Goal: Task Accomplishment & Management: Use online tool/utility

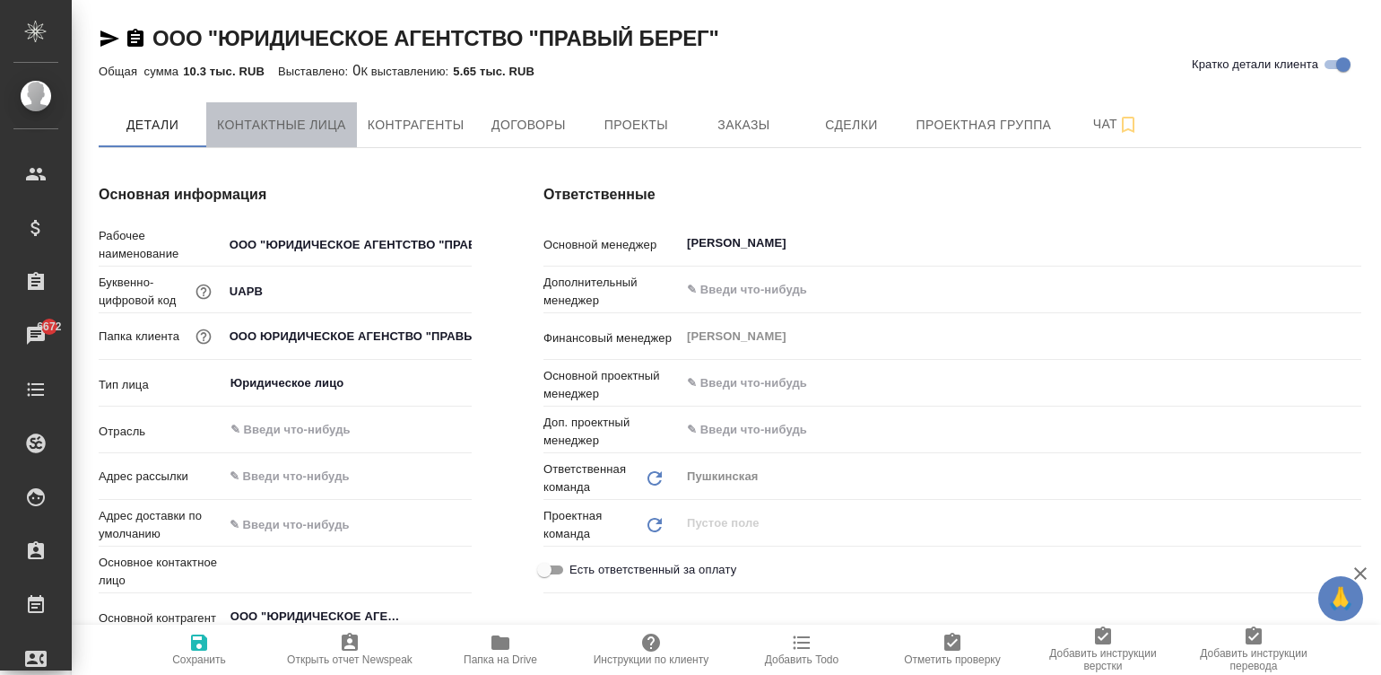
click at [297, 121] on span "Контактные лица" at bounding box center [281, 125] width 129 height 22
select select "RU"
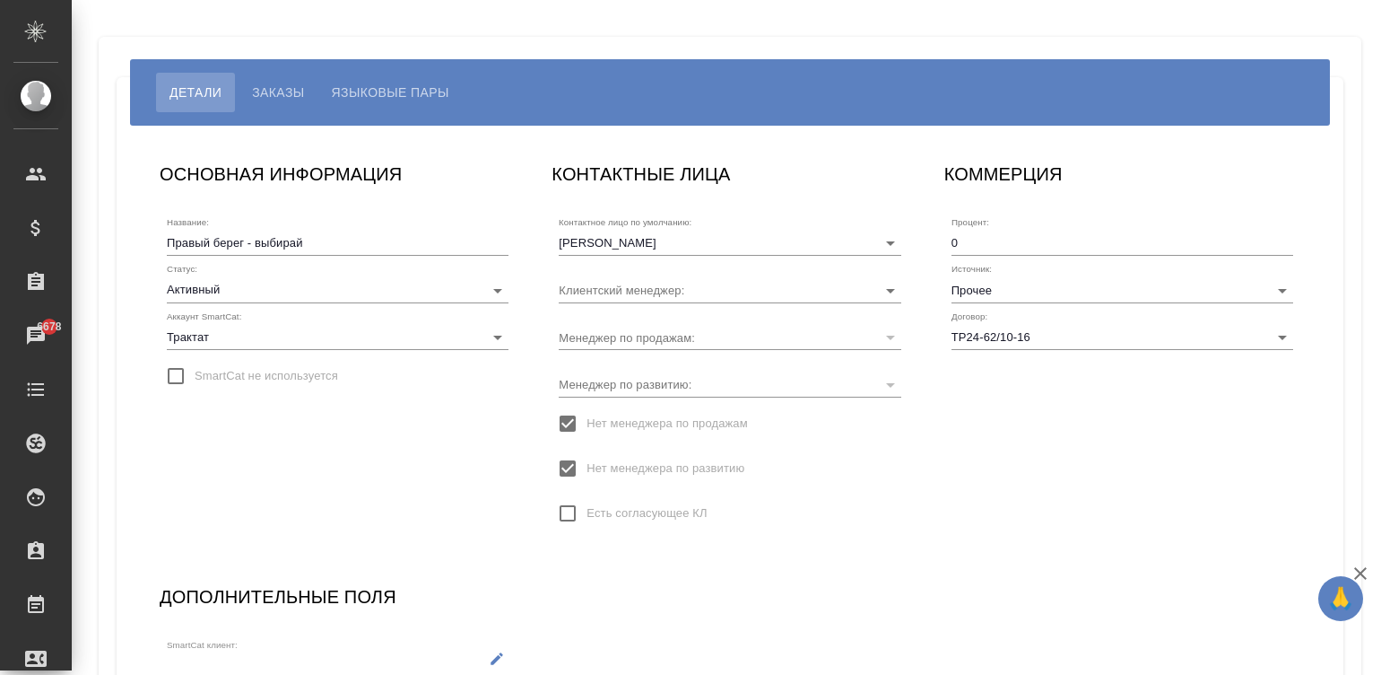
type input "Давыдова Елена"
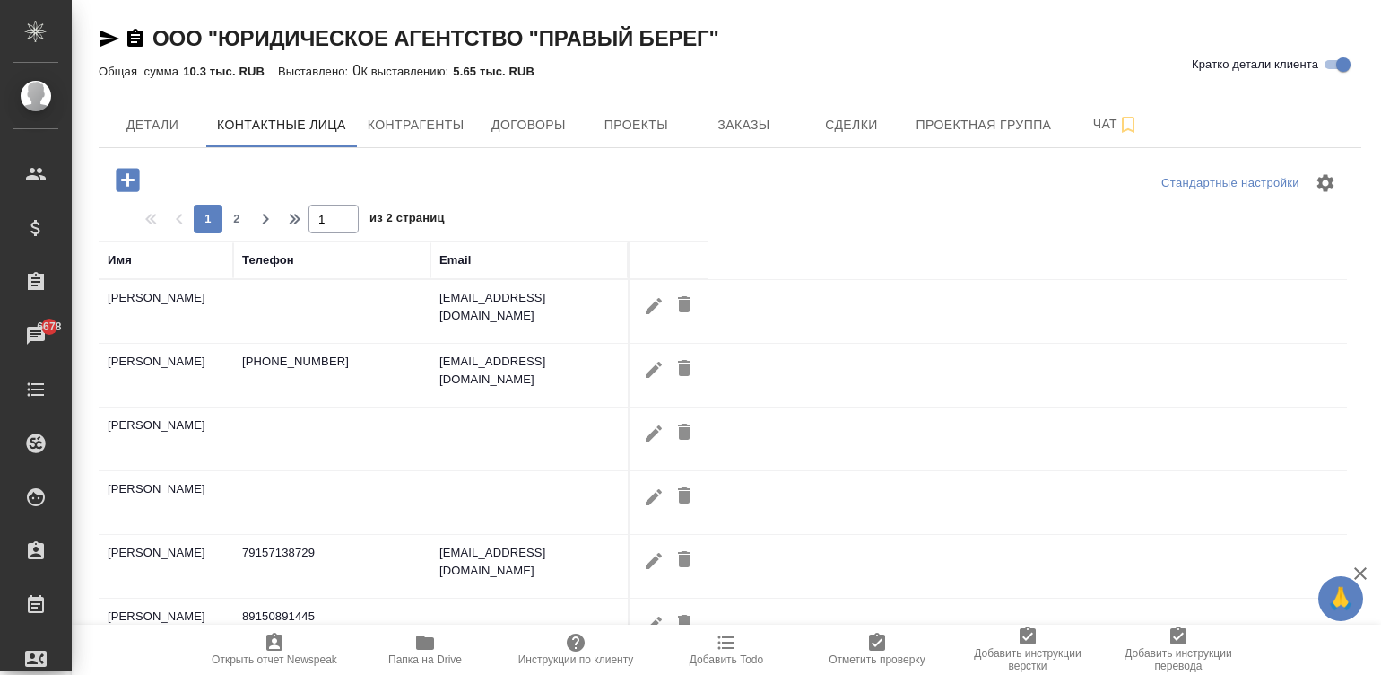
select select "RU"
click at [1008, 199] on div "Стандартные настройки" at bounding box center [1144, 182] width 406 height 43
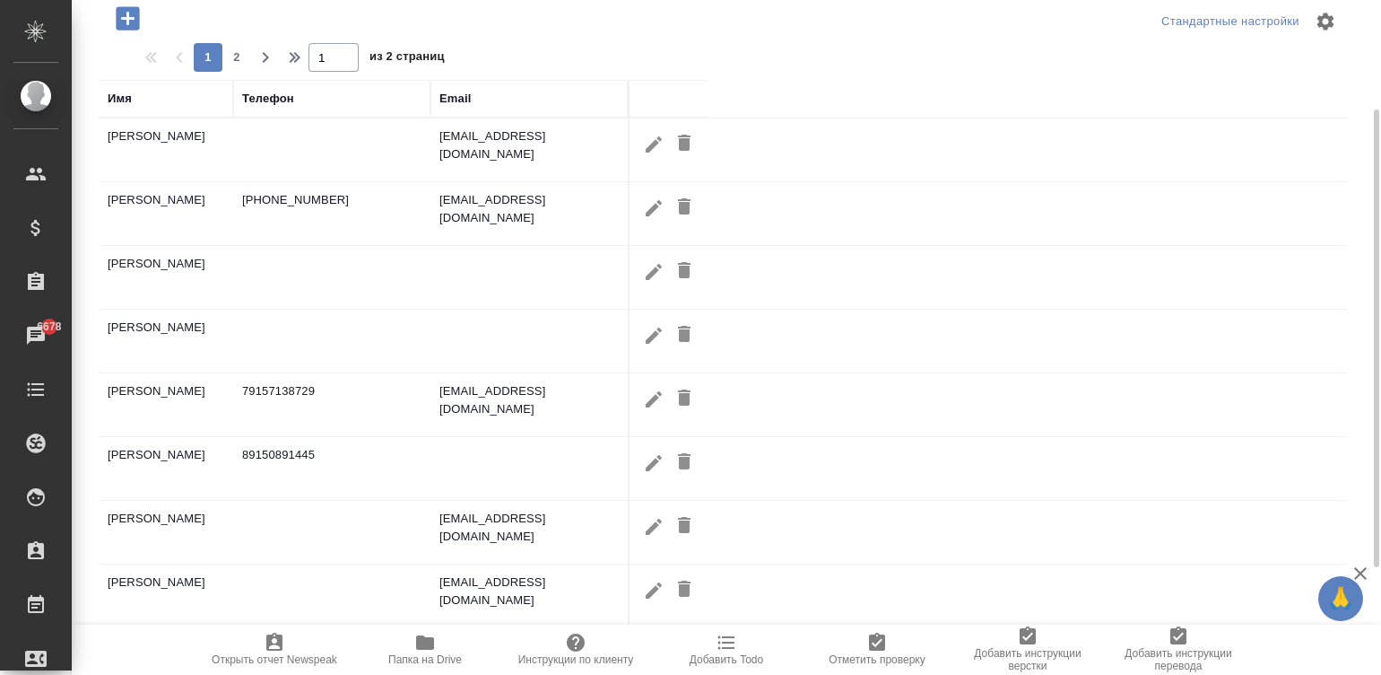
scroll to position [135, 0]
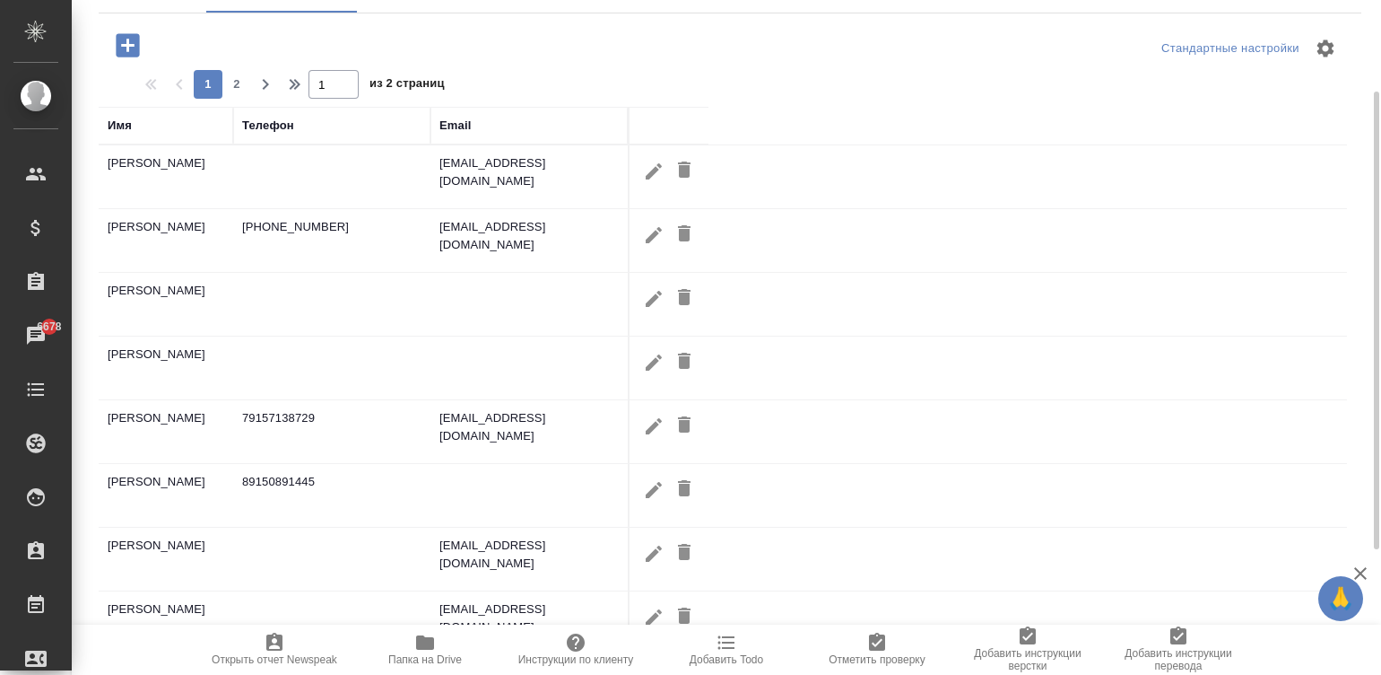
click at [780, 30] on div at bounding box center [729, 48] width 421 height 43
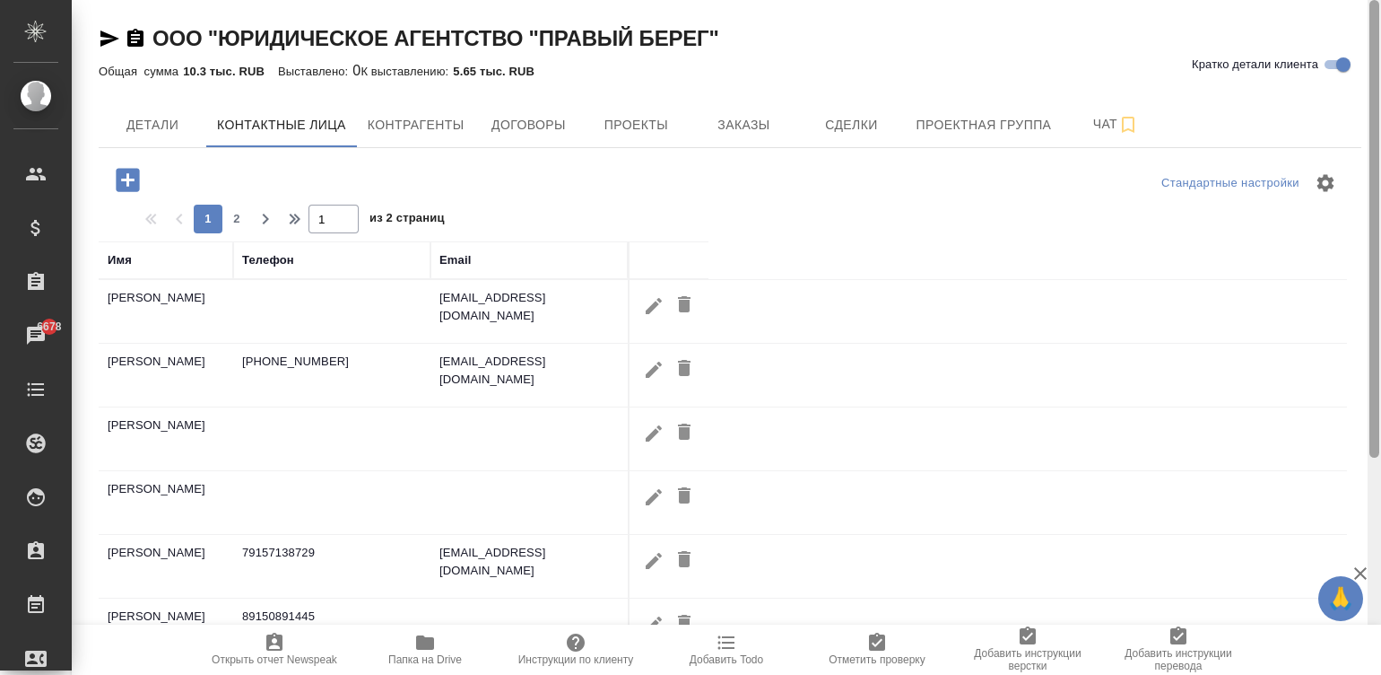
click at [1372, 53] on div at bounding box center [1374, 337] width 13 height 675
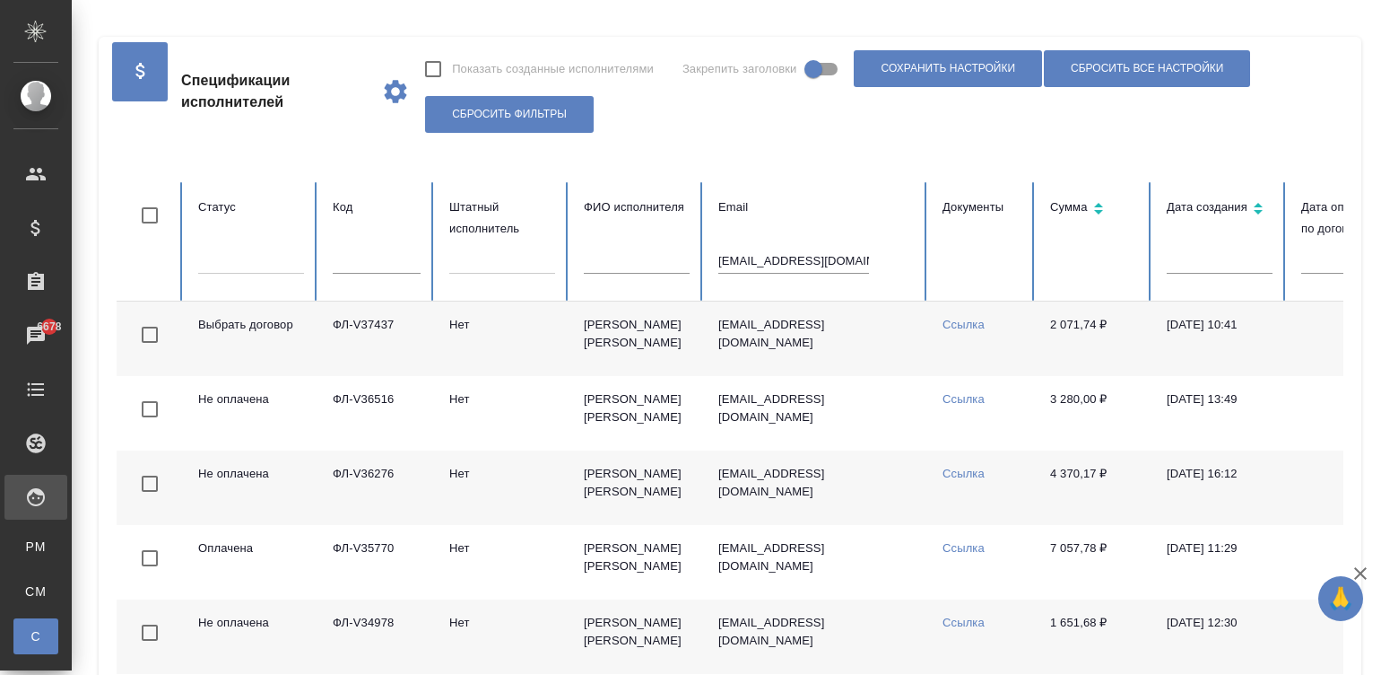
click at [789, 269] on input "ksuschannna@yandex.ru" at bounding box center [793, 260] width 151 height 25
click at [749, 258] on input "ksuschannna@yandex.ru" at bounding box center [793, 260] width 151 height 25
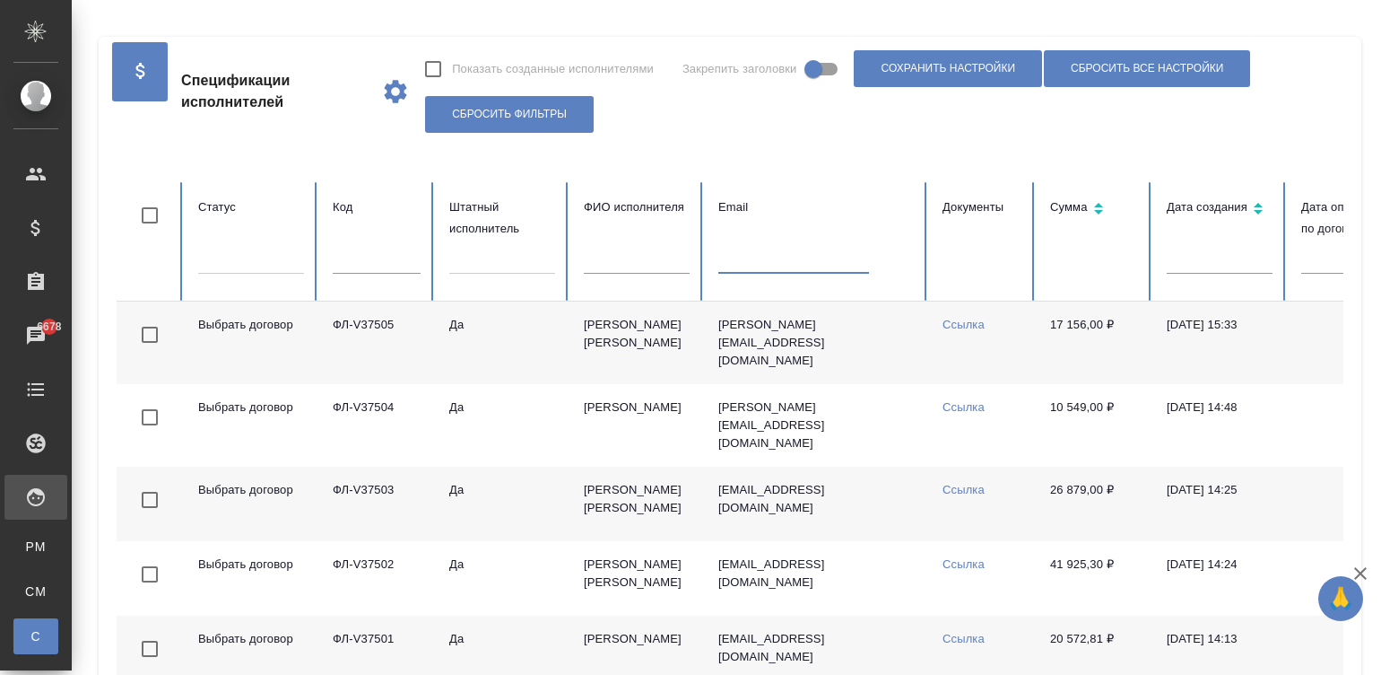
click at [631, 249] on input "text" at bounding box center [637, 260] width 106 height 25
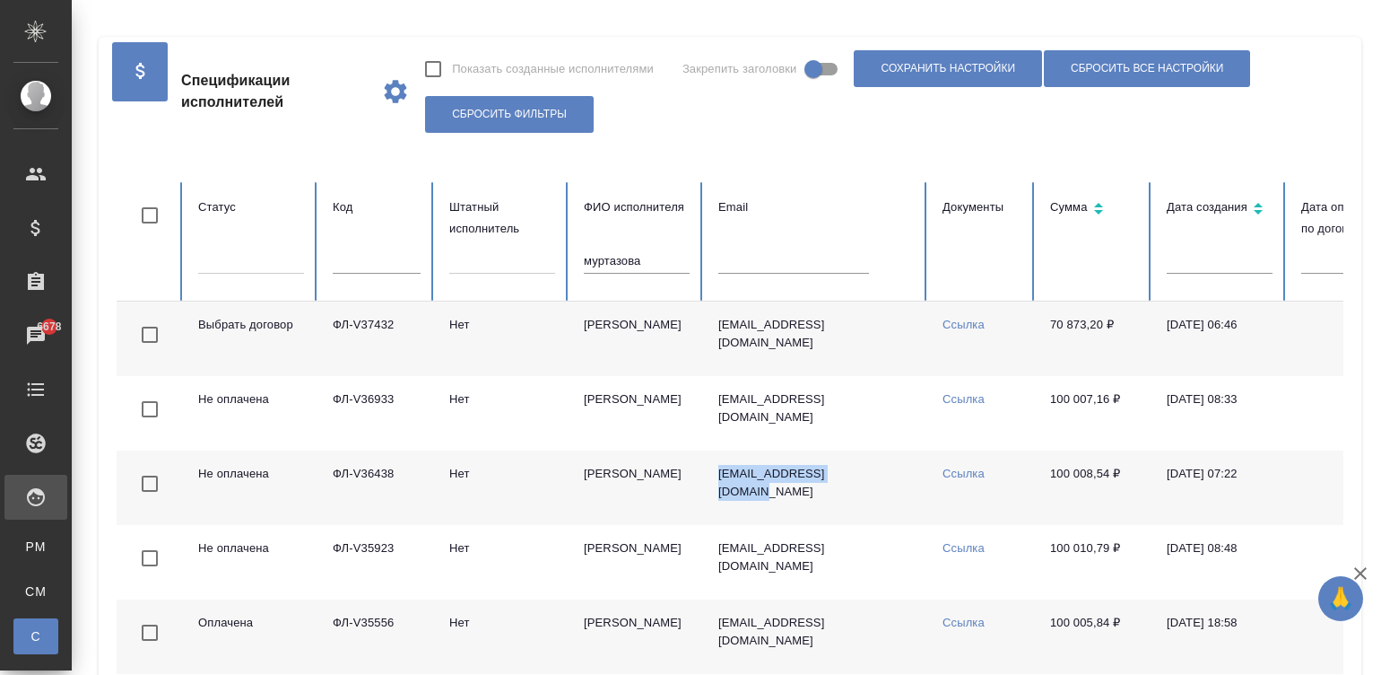
drag, startPoint x: 868, startPoint y: 467, endPoint x: 716, endPoint y: 474, distance: 152.6
click at [716, 474] on td "ainatmurtazova@mail.ru" at bounding box center [816, 487] width 224 height 74
copy td "ainatmurtazova@mail.ru"
drag, startPoint x: 1036, startPoint y: 465, endPoint x: 1110, endPoint y: 469, distance: 74.6
click at [1110, 469] on td "100 008,54 ₽" at bounding box center [1094, 487] width 117 height 74
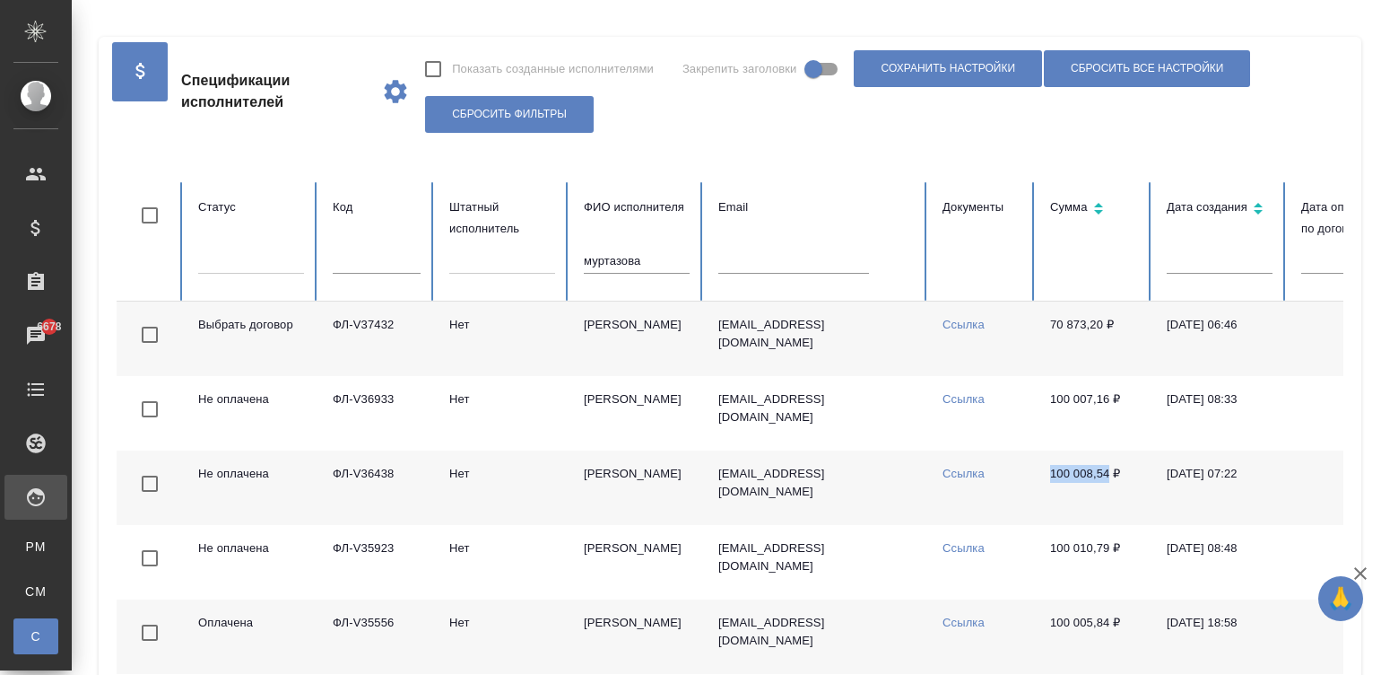
copy td "100 008,54"
click at [599, 500] on td "Муртазова Айнат Умаровна" at bounding box center [637, 487] width 135 height 74
click at [660, 257] on input "муртазова" at bounding box center [637, 260] width 106 height 25
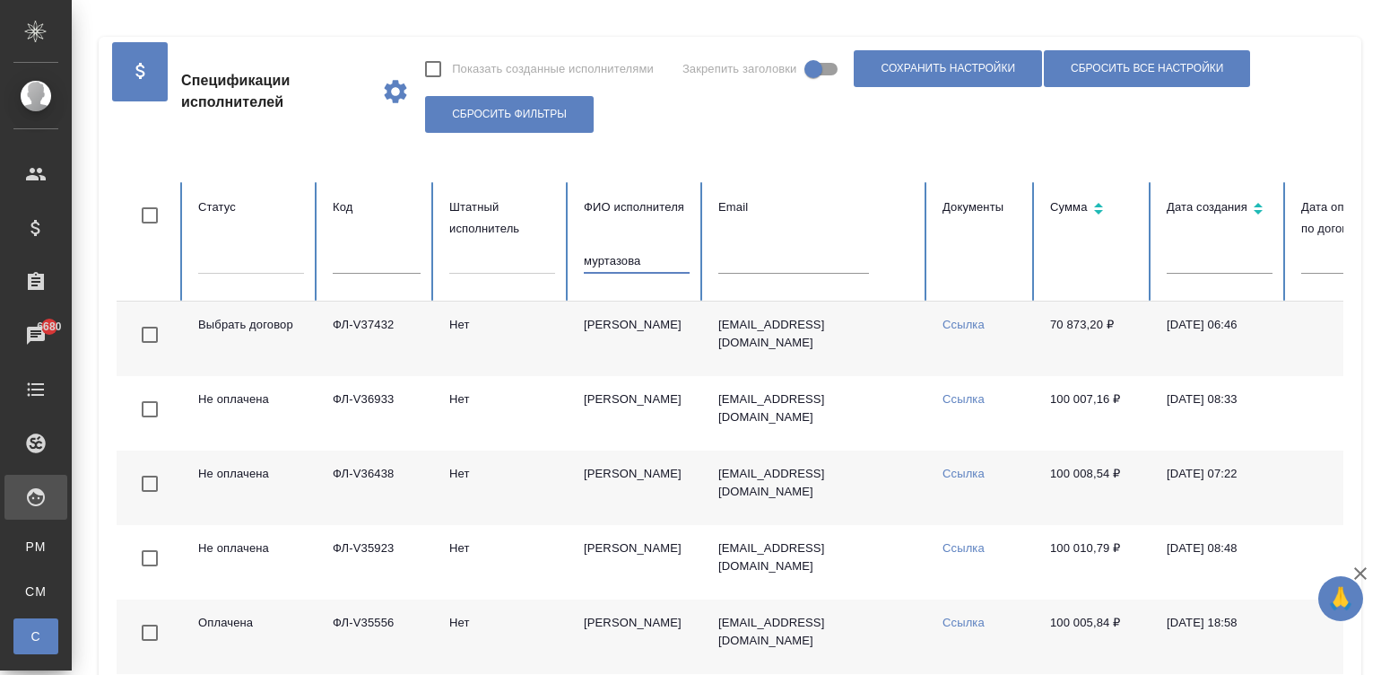
click at [660, 257] on input "муртазова" at bounding box center [637, 260] width 106 height 25
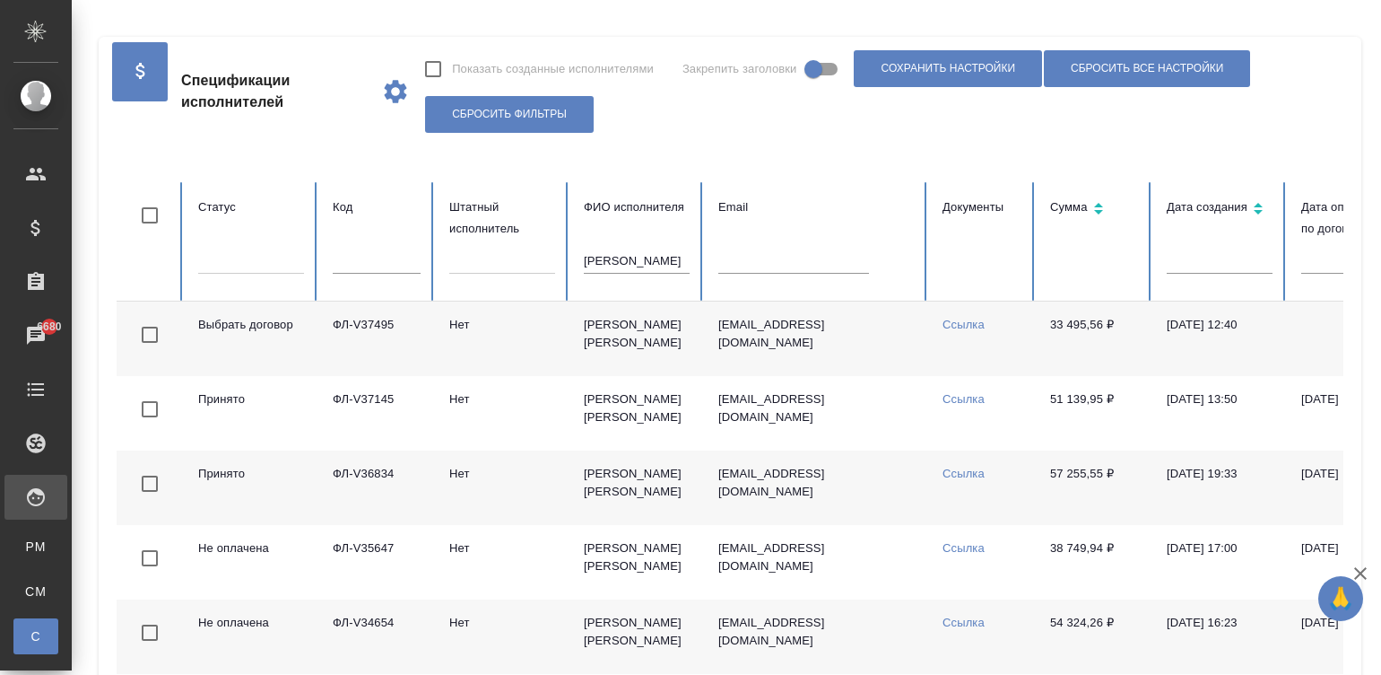
click at [785, 502] on td "vika.vika77@mail.ru" at bounding box center [816, 487] width 224 height 74
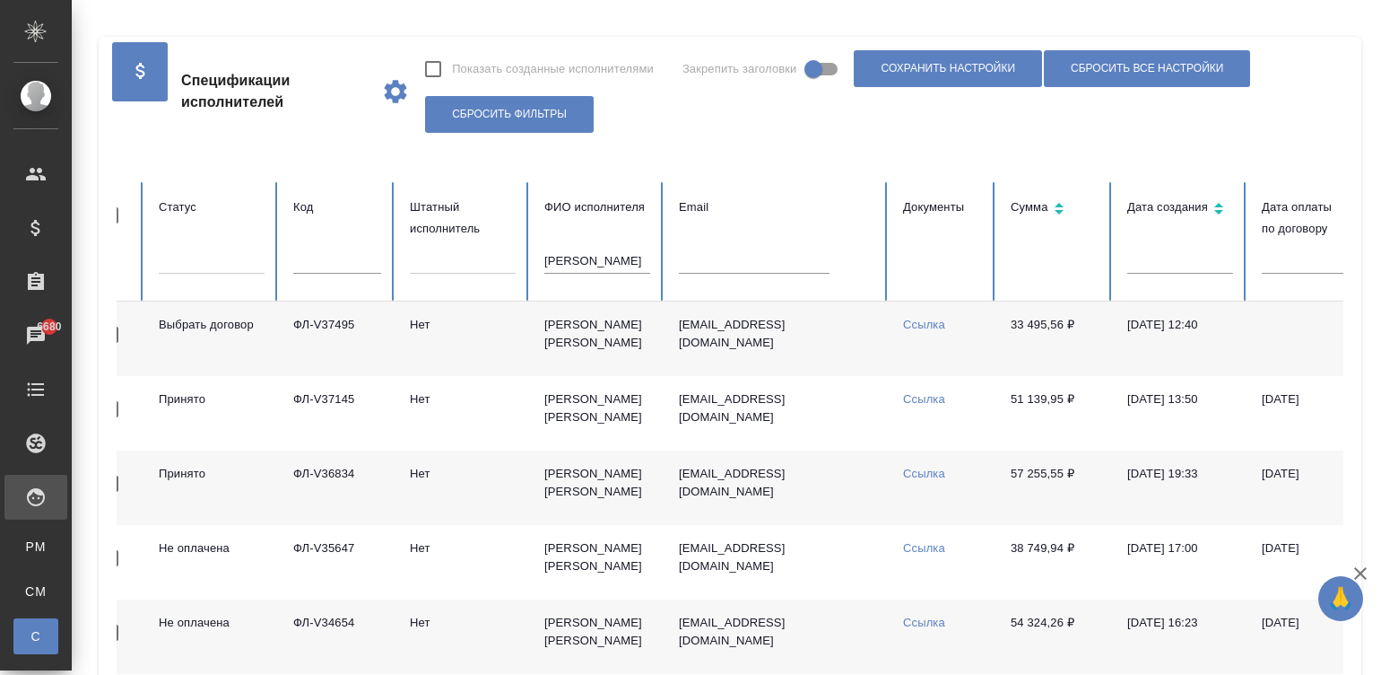
scroll to position [0, 44]
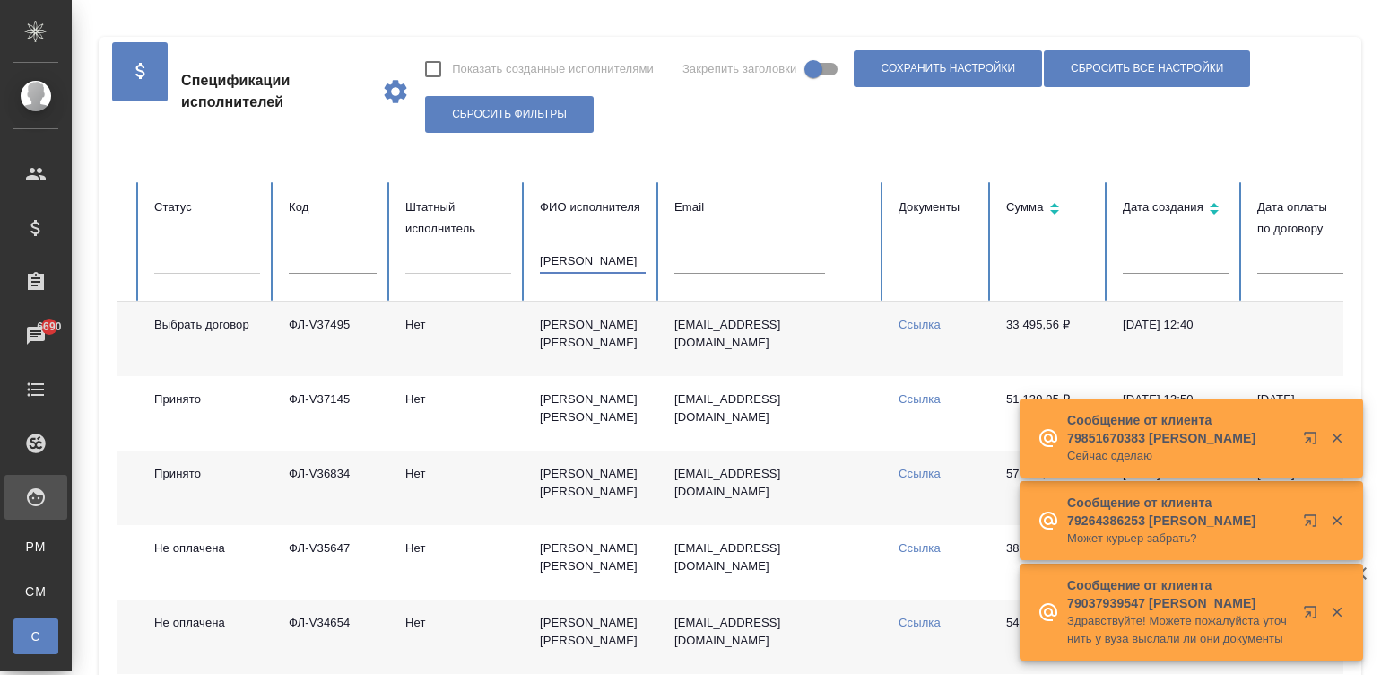
click at [601, 259] on input "коваленко" at bounding box center [593, 260] width 106 height 25
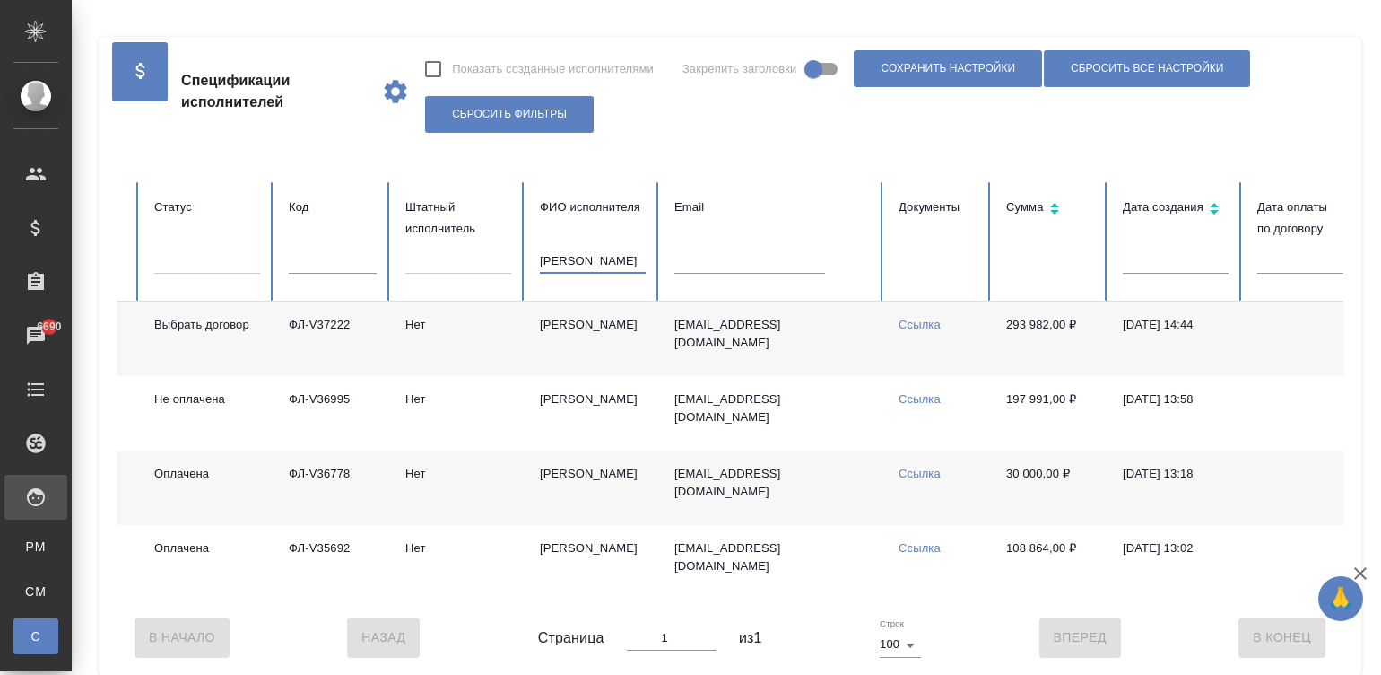
type input "буянов"
click at [448, 323] on td "Нет" at bounding box center [458, 338] width 135 height 74
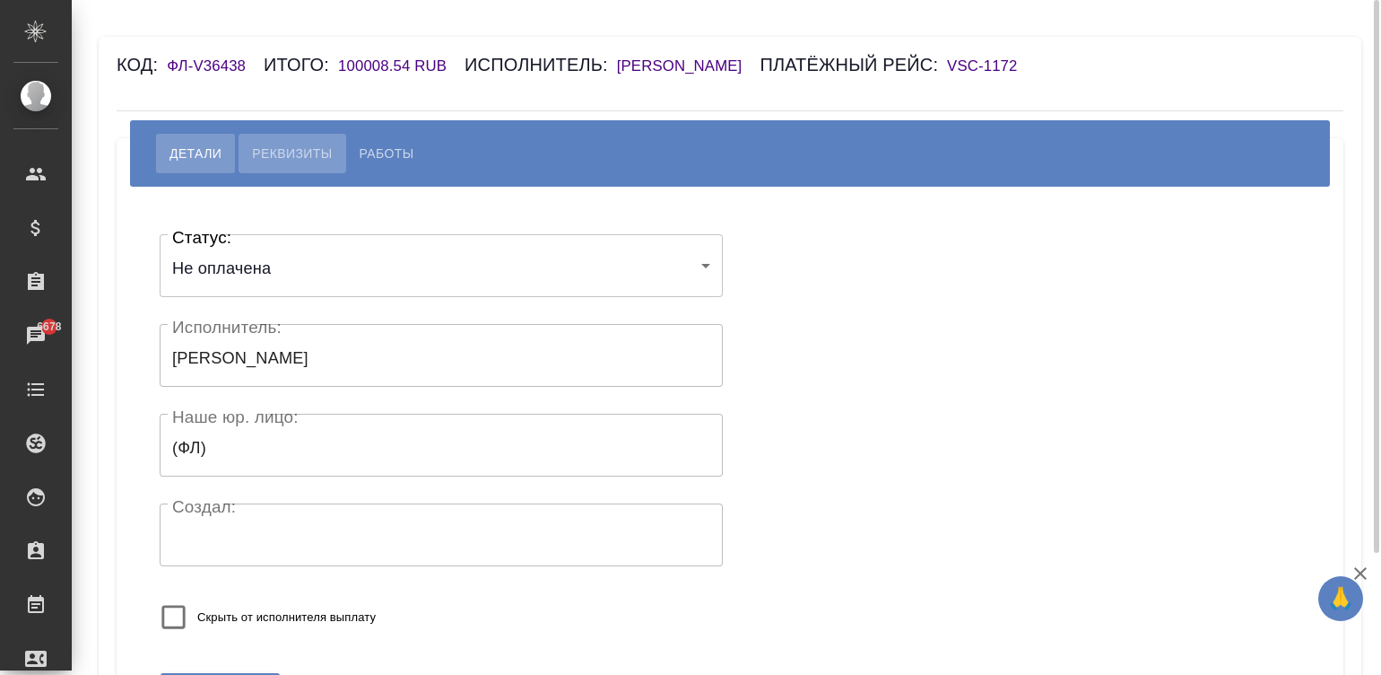
click at [292, 164] on span "Реквизиты" at bounding box center [292, 154] width 80 height 22
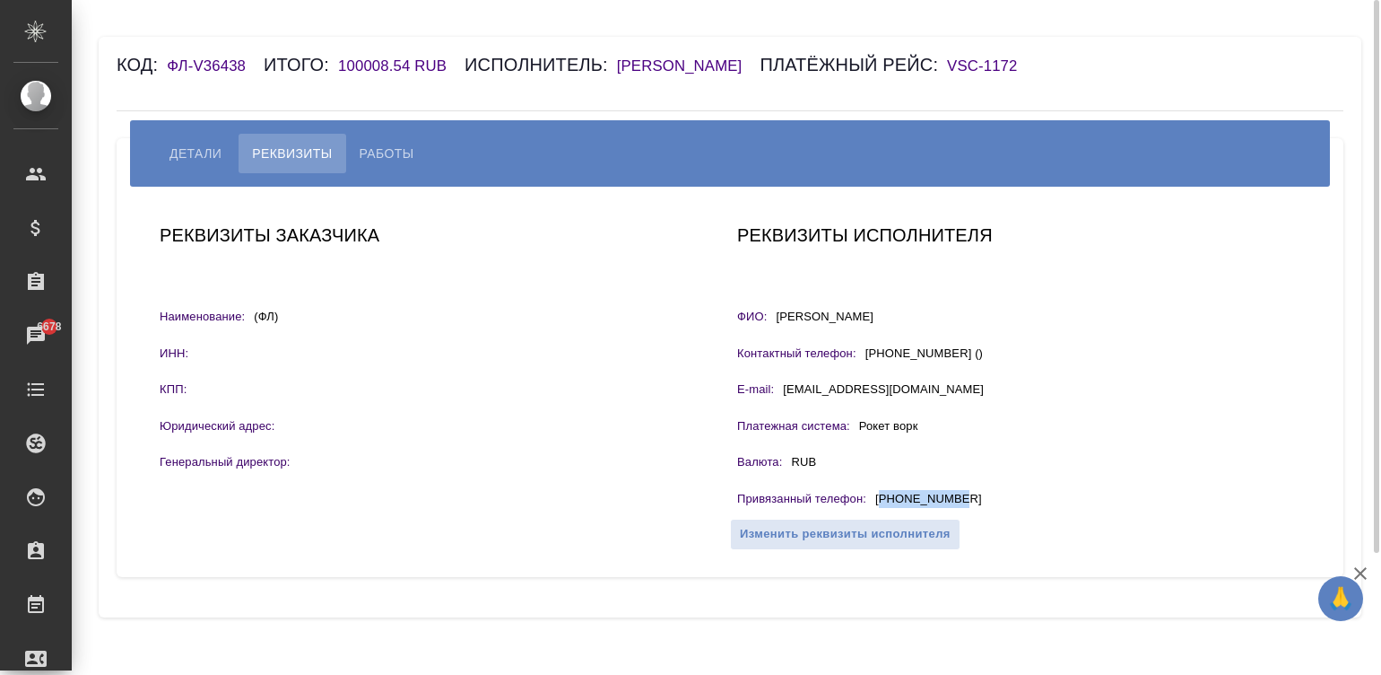
drag, startPoint x: 1001, startPoint y: 527, endPoint x: 882, endPoint y: 524, distance: 119.3
click at [882, 512] on div "Привязанный телефон : [PHONE_NUMBER]" at bounding box center [1018, 501] width 563 height 22
copy p "79922035721"
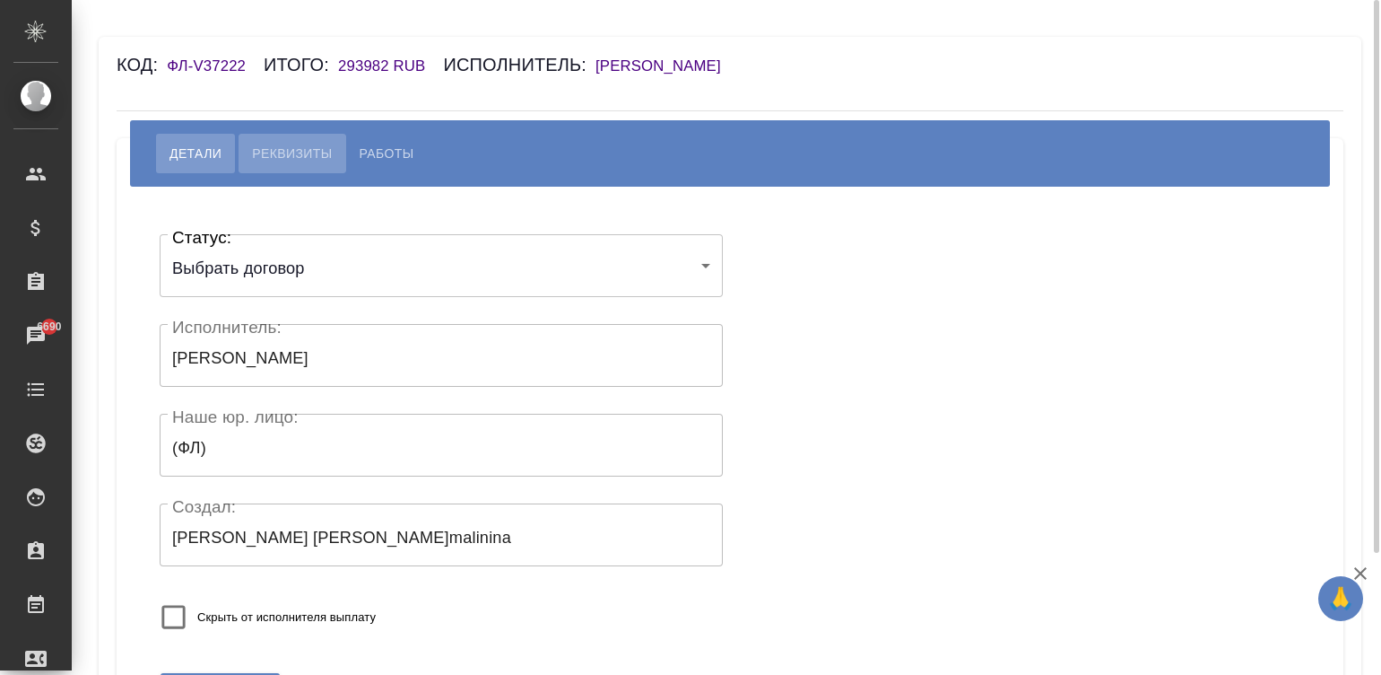
click at [295, 144] on span "Реквизиты" at bounding box center [292, 154] width 80 height 22
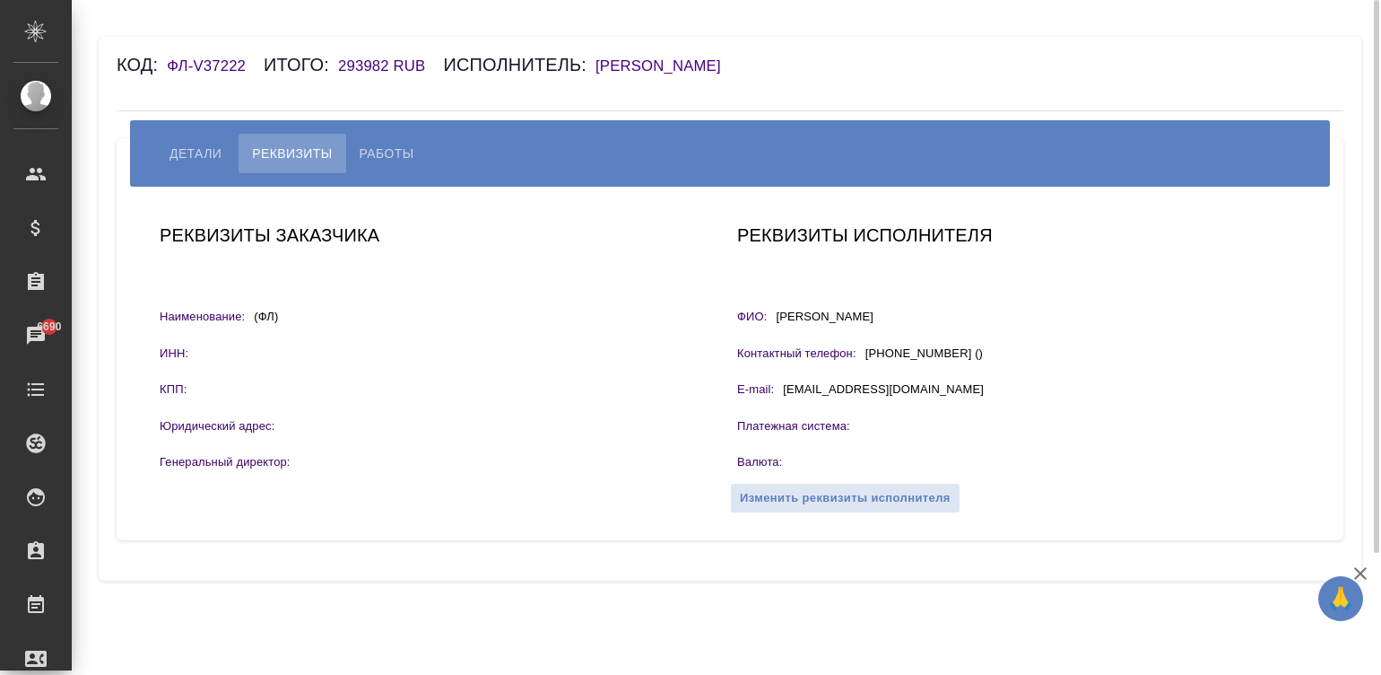
click at [709, 61] on h6 "Буянов Александр" at bounding box center [668, 65] width 144 height 17
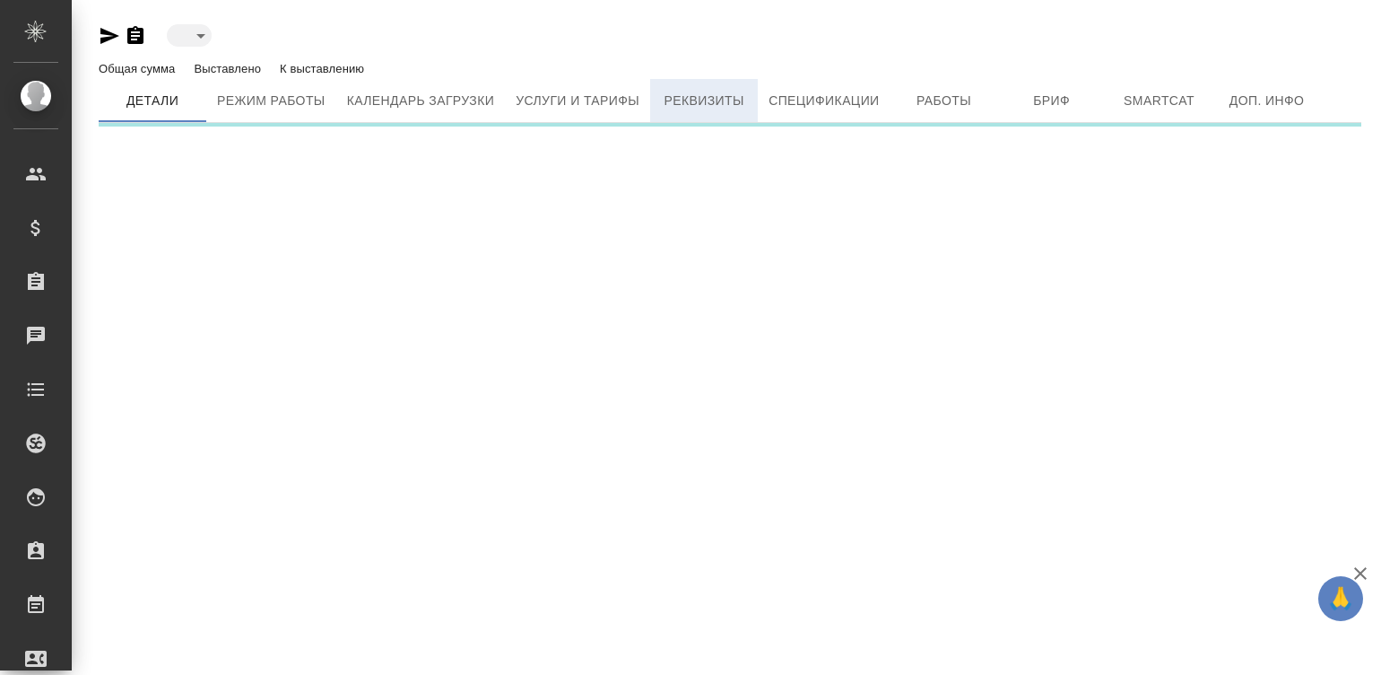
type input "active"
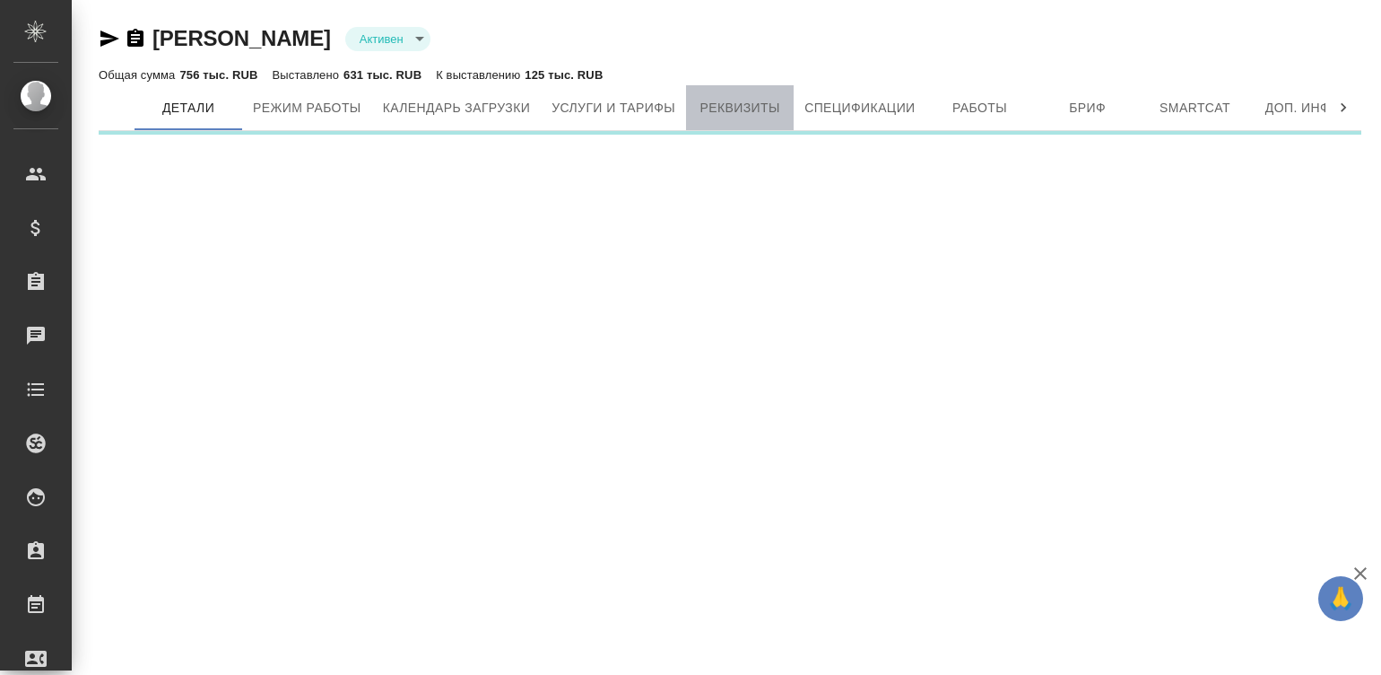
click at [693, 93] on button "Реквизиты" at bounding box center [740, 107] width 108 height 45
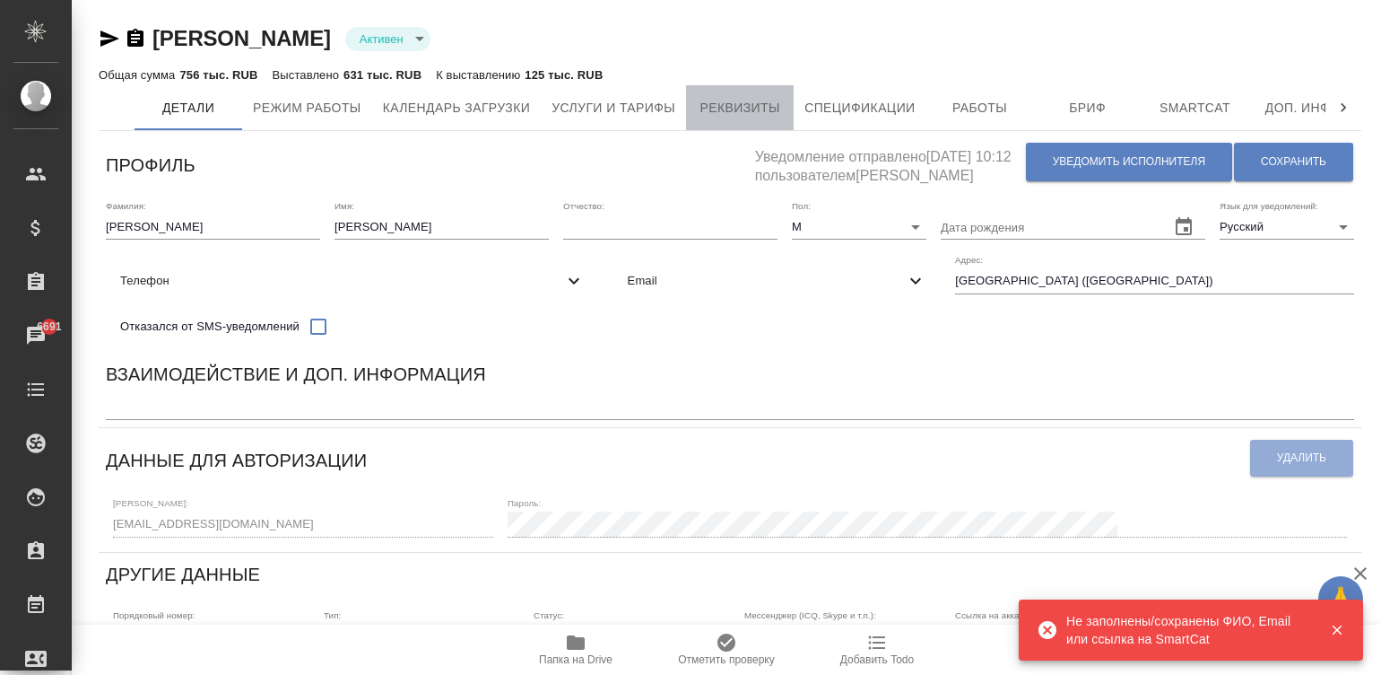
click at [719, 90] on button "Реквизиты" at bounding box center [740, 107] width 108 height 45
select select "10"
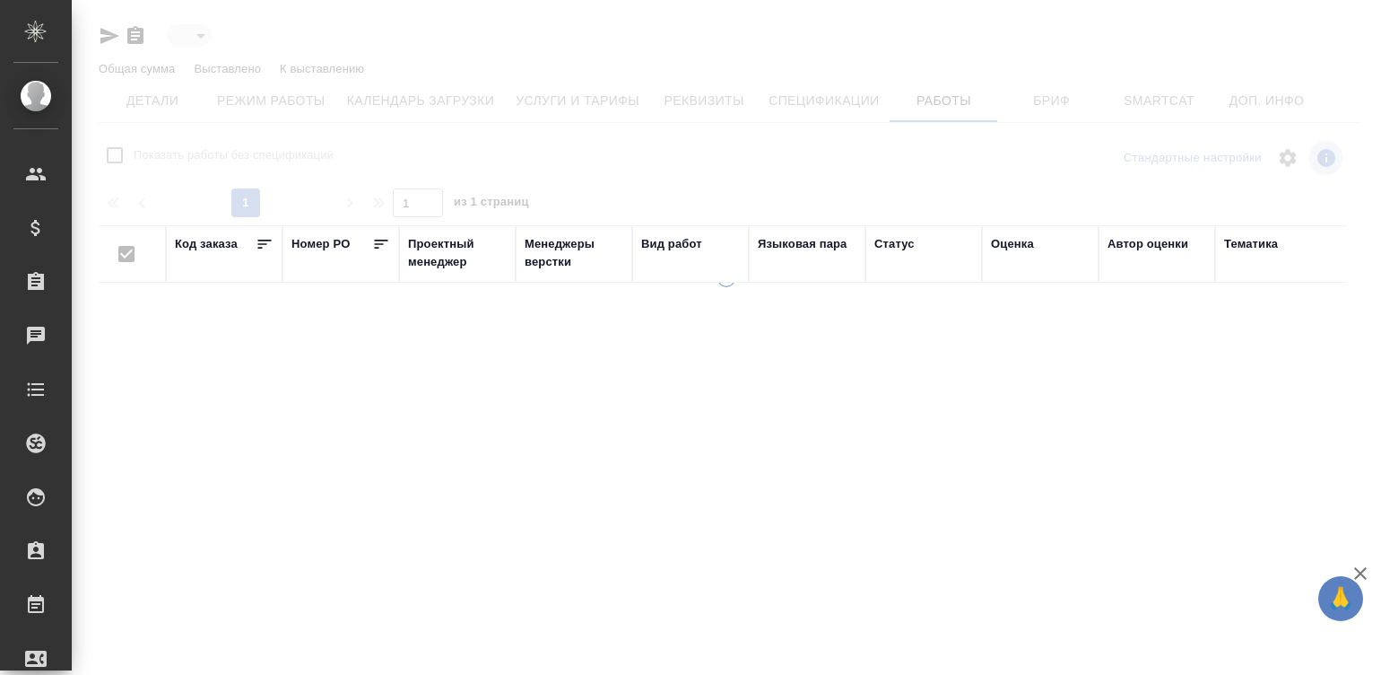
type input "active"
checkbox input "false"
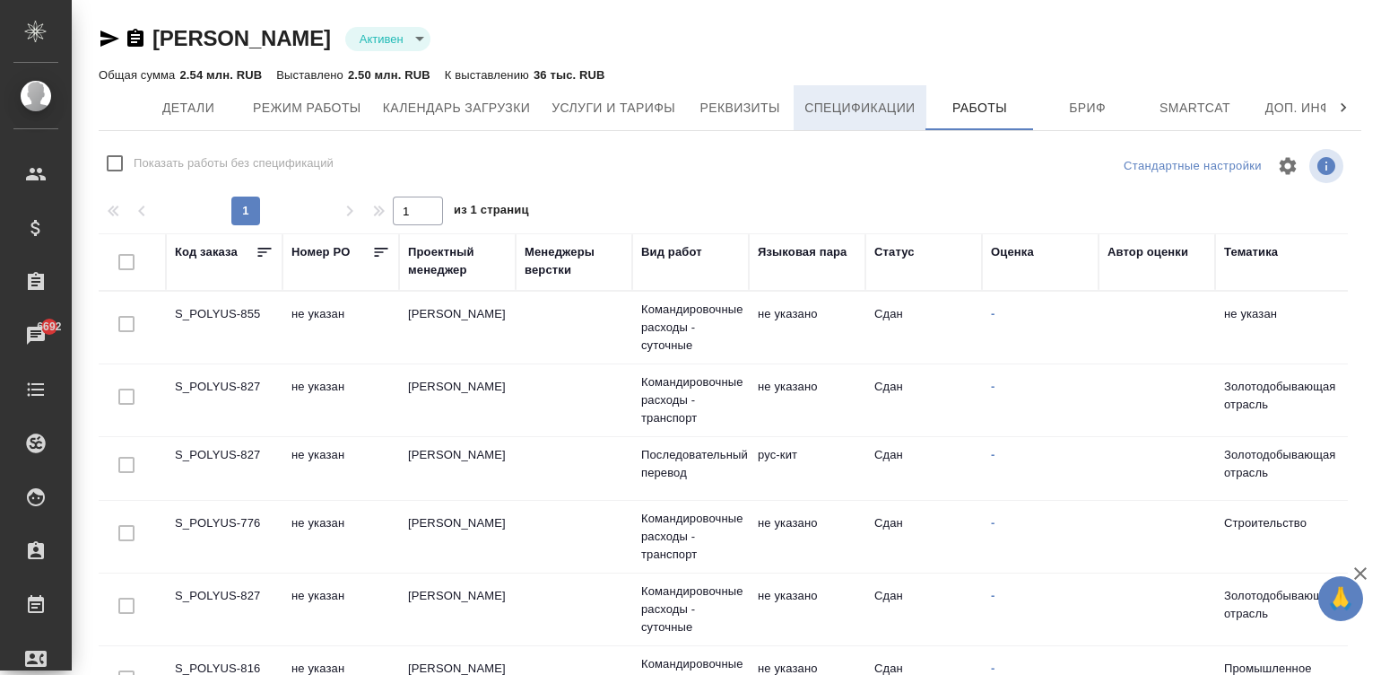
click at [857, 114] on span "Спецификации" at bounding box center [860, 108] width 110 height 22
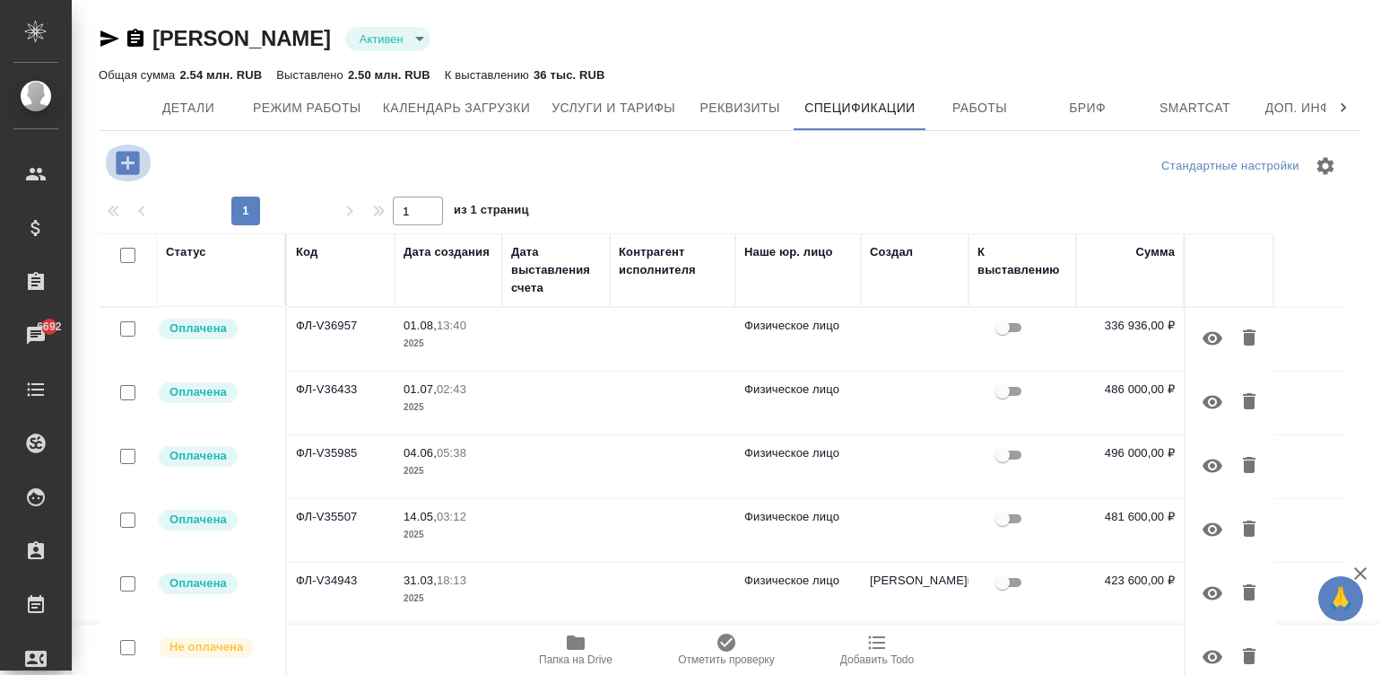
click at [130, 155] on icon "button" at bounding box center [127, 162] width 23 height 23
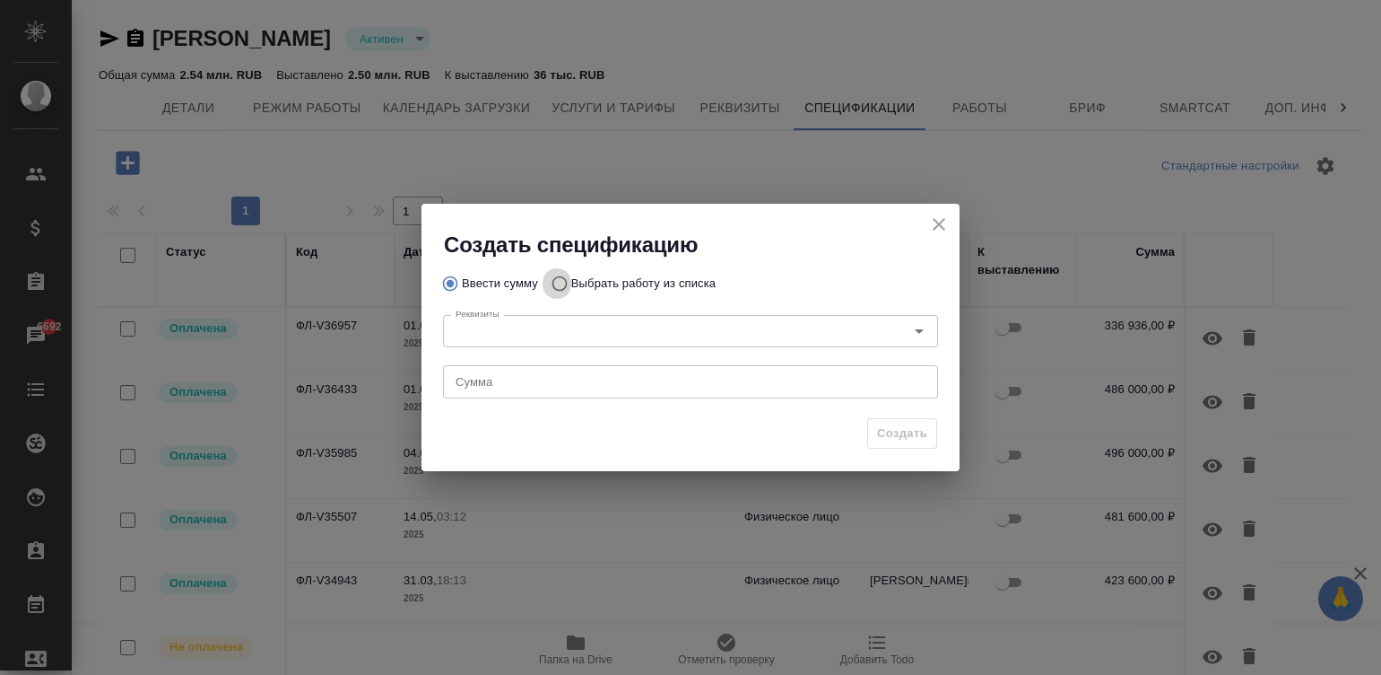
click at [553, 282] on input "Выбрать работу из списка" at bounding box center [557, 283] width 29 height 34
radio input "true"
radio input "false"
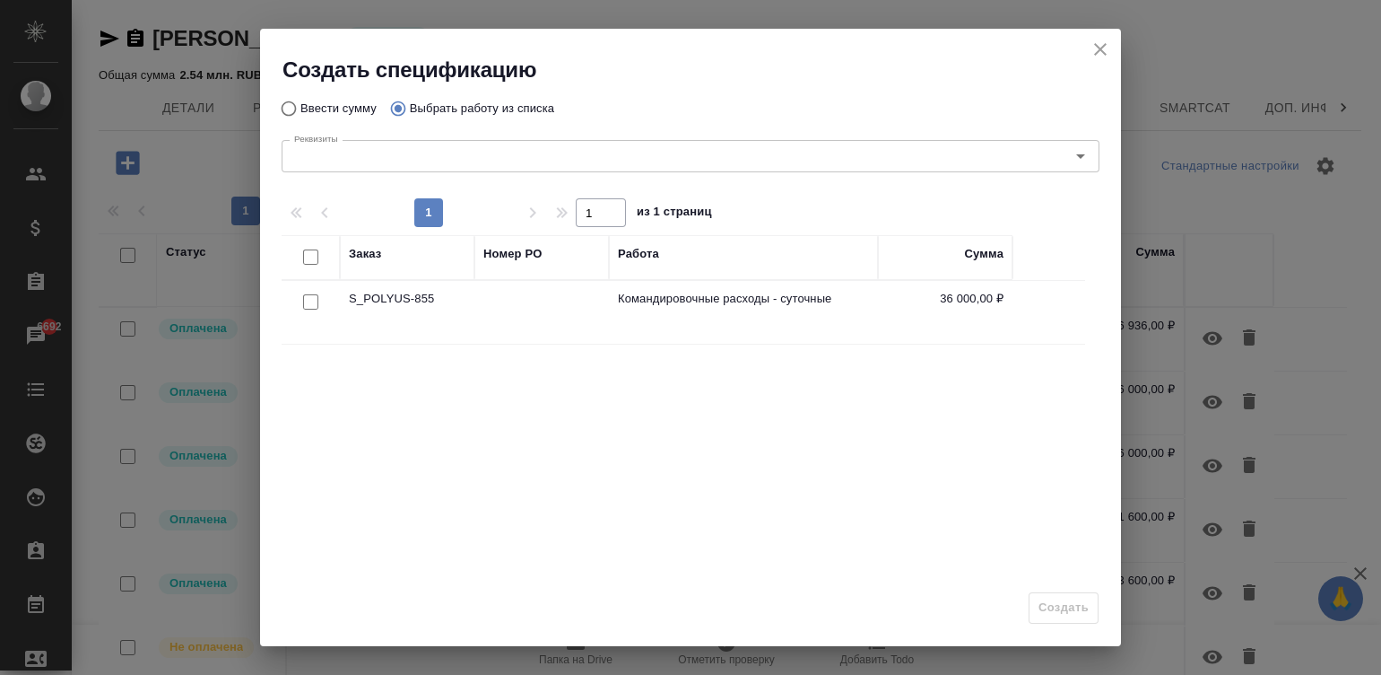
click at [304, 292] on div at bounding box center [311, 302] width 40 height 25
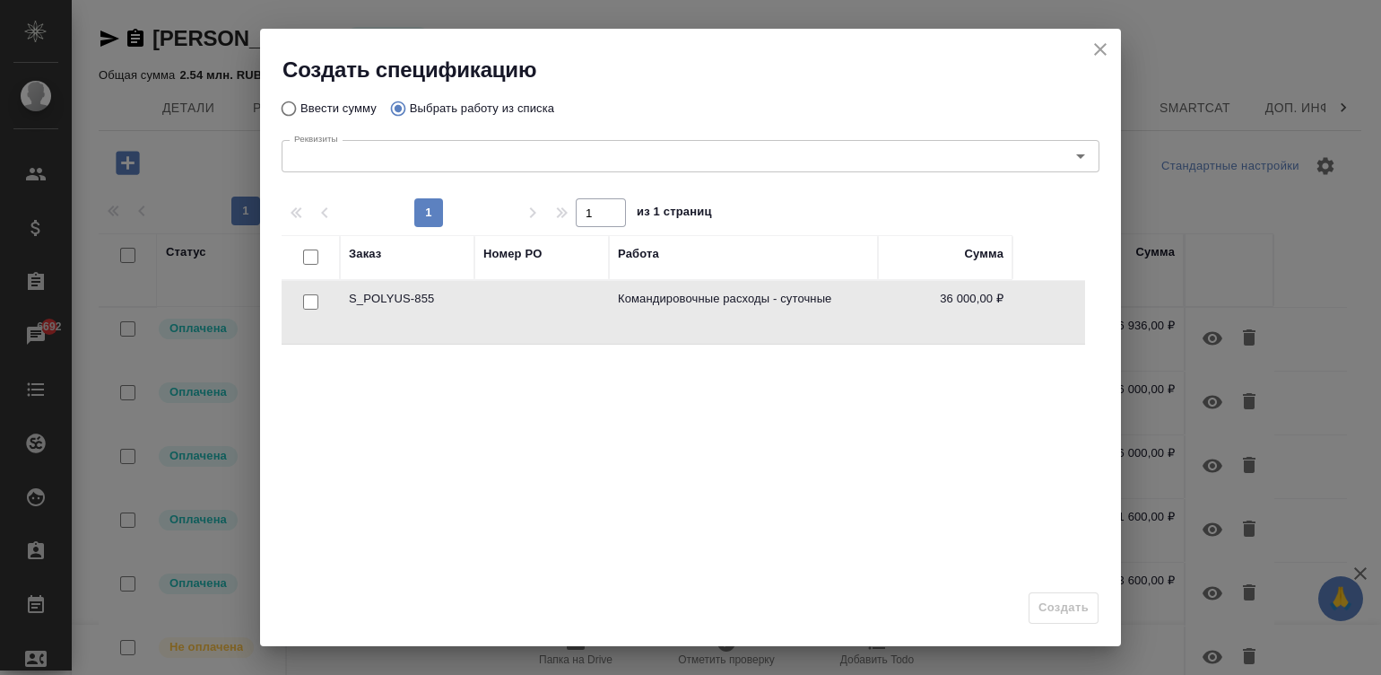
click at [300, 292] on div at bounding box center [311, 302] width 40 height 25
click at [304, 296] on input "checkbox" at bounding box center [310, 301] width 15 height 15
checkbox input "true"
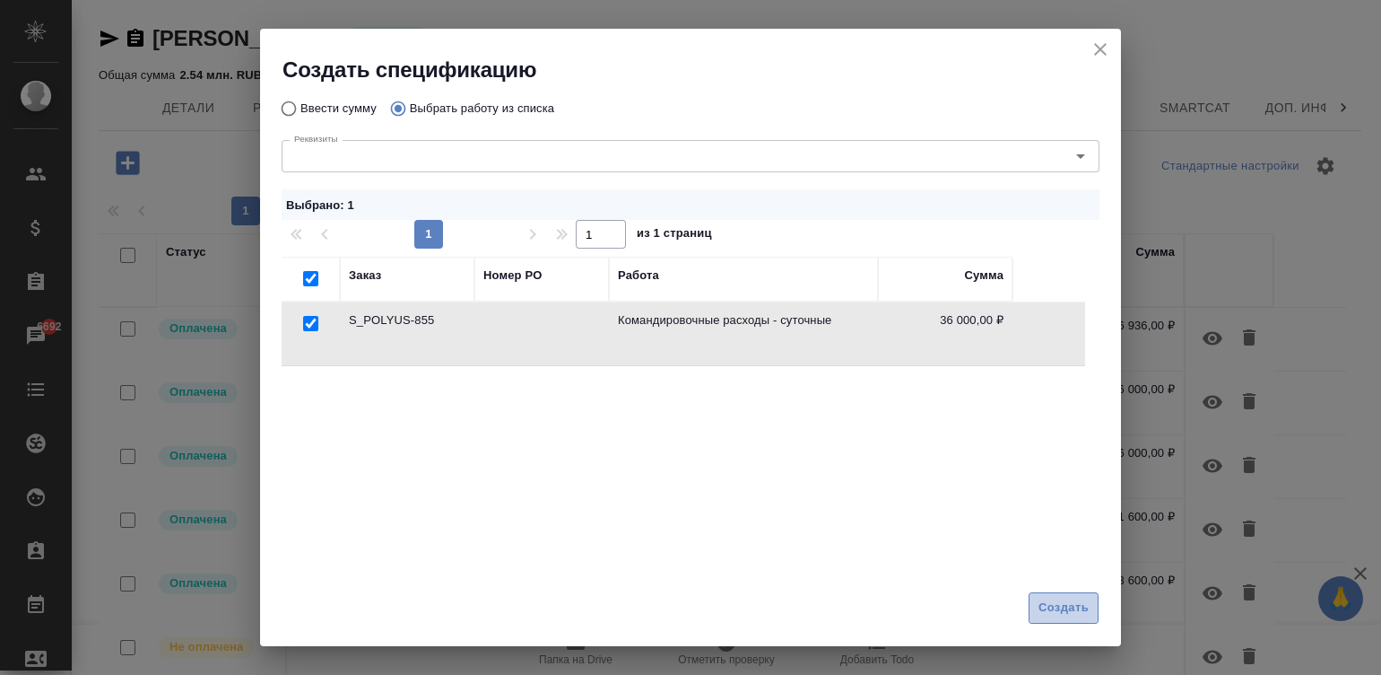
click at [1054, 614] on span "Создать" at bounding box center [1064, 607] width 50 height 21
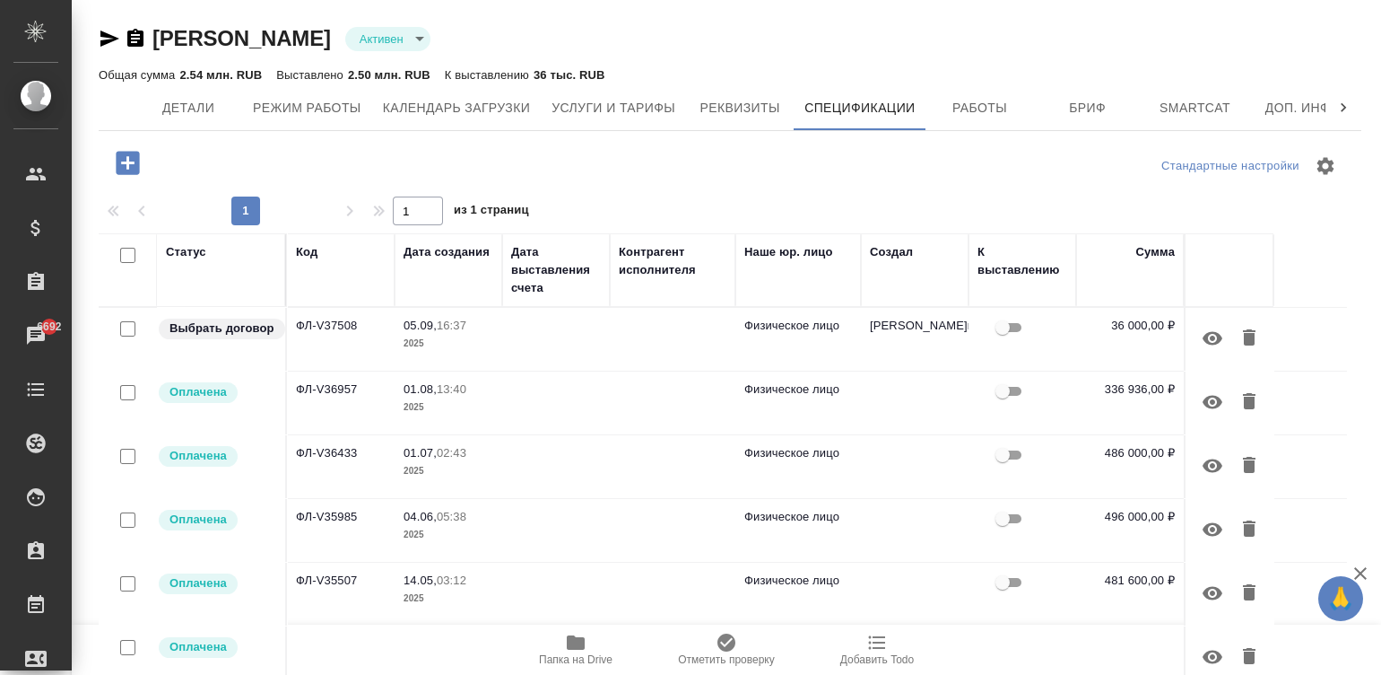
click at [504, 339] on td at bounding box center [556, 339] width 108 height 63
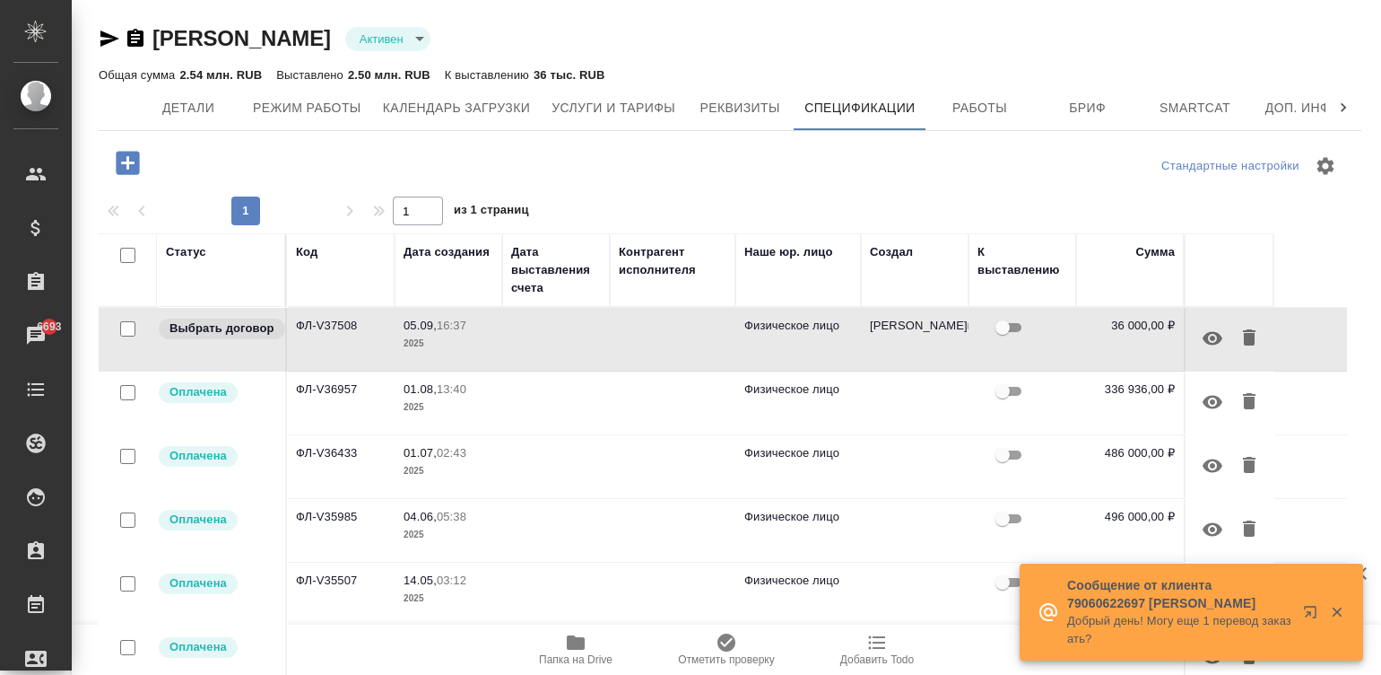
click at [511, 329] on td at bounding box center [556, 339] width 108 height 63
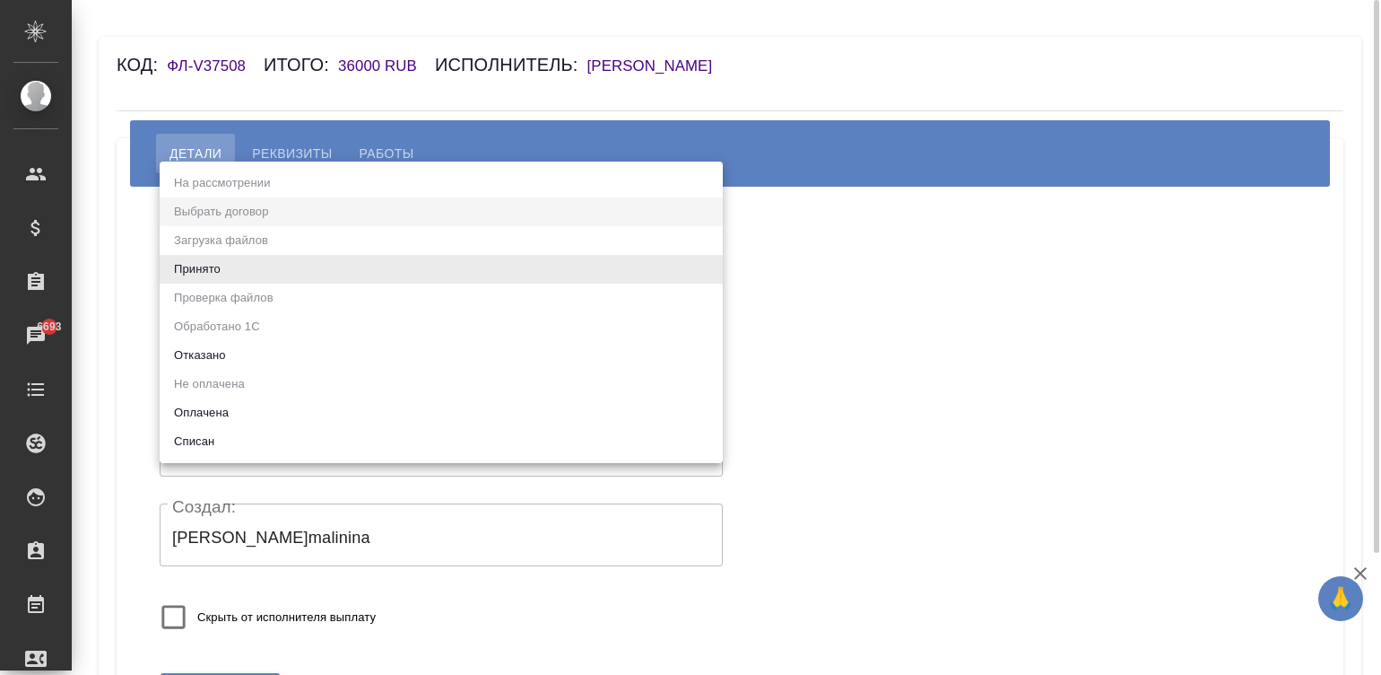
click at [275, 273] on body "🙏 .cls-1 fill:#fff; AWATERA Малинина Мария m.malinina Клиенты Спецификации Зака…" at bounding box center [690, 337] width 1381 height 675
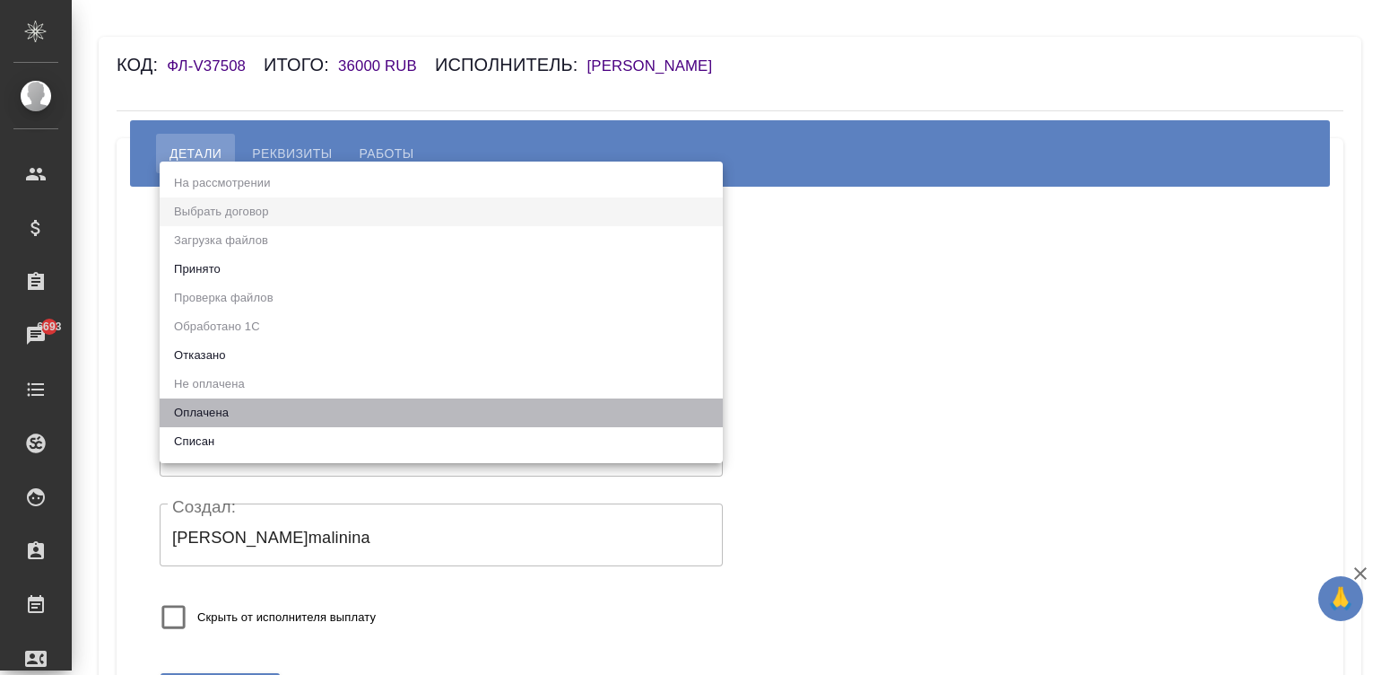
click at [211, 404] on li "Оплачена" at bounding box center [441, 412] width 563 height 29
type input "payed"
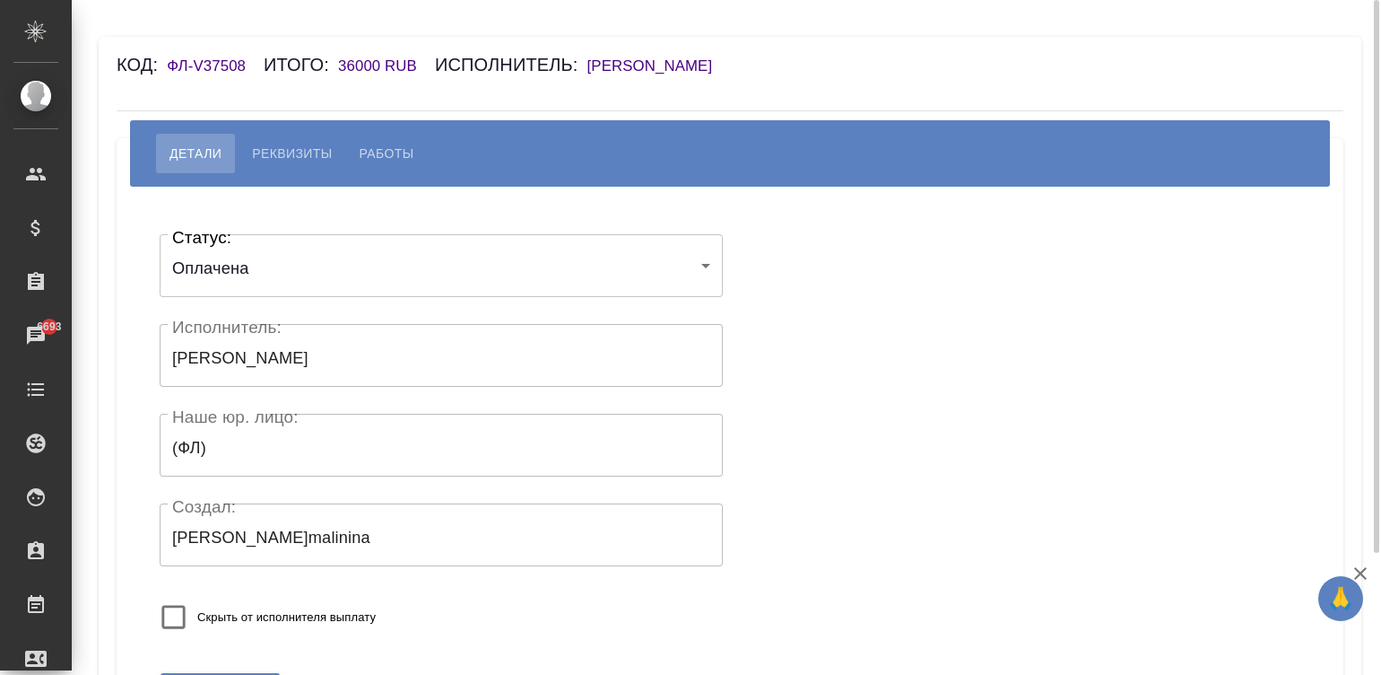
click at [515, 581] on div "Статус: Оплачена payed Статус: Исполнитель: Сафонова Анна Викторовна Исполнител…" at bounding box center [441, 437] width 563 height 433
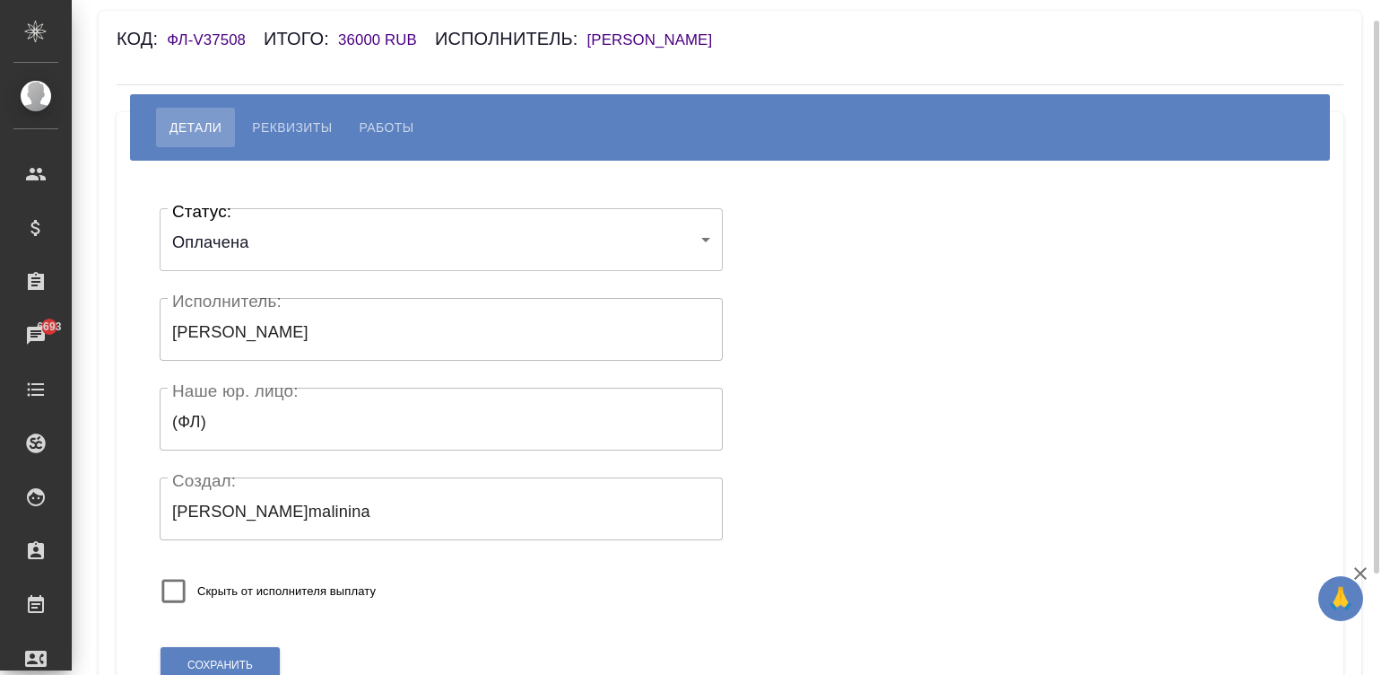
scroll to position [150, 0]
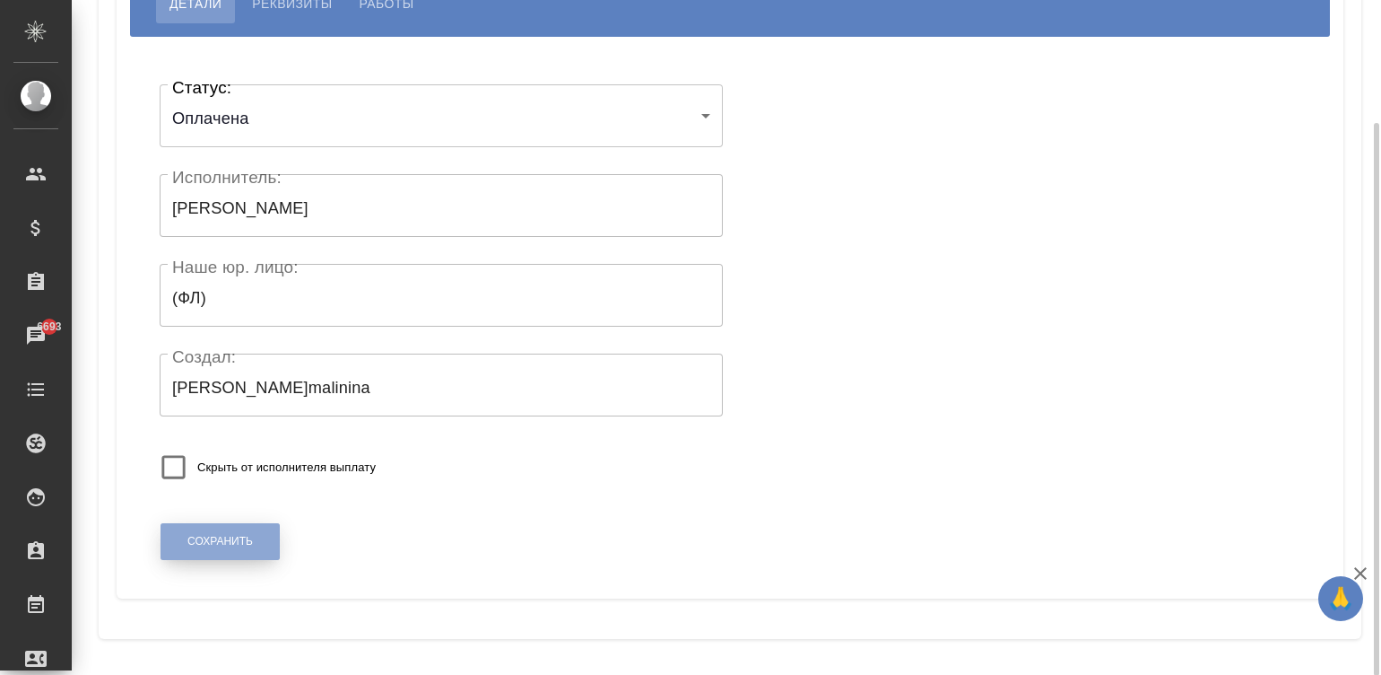
click at [222, 534] on span "Сохранить" at bounding box center [219, 541] width 65 height 15
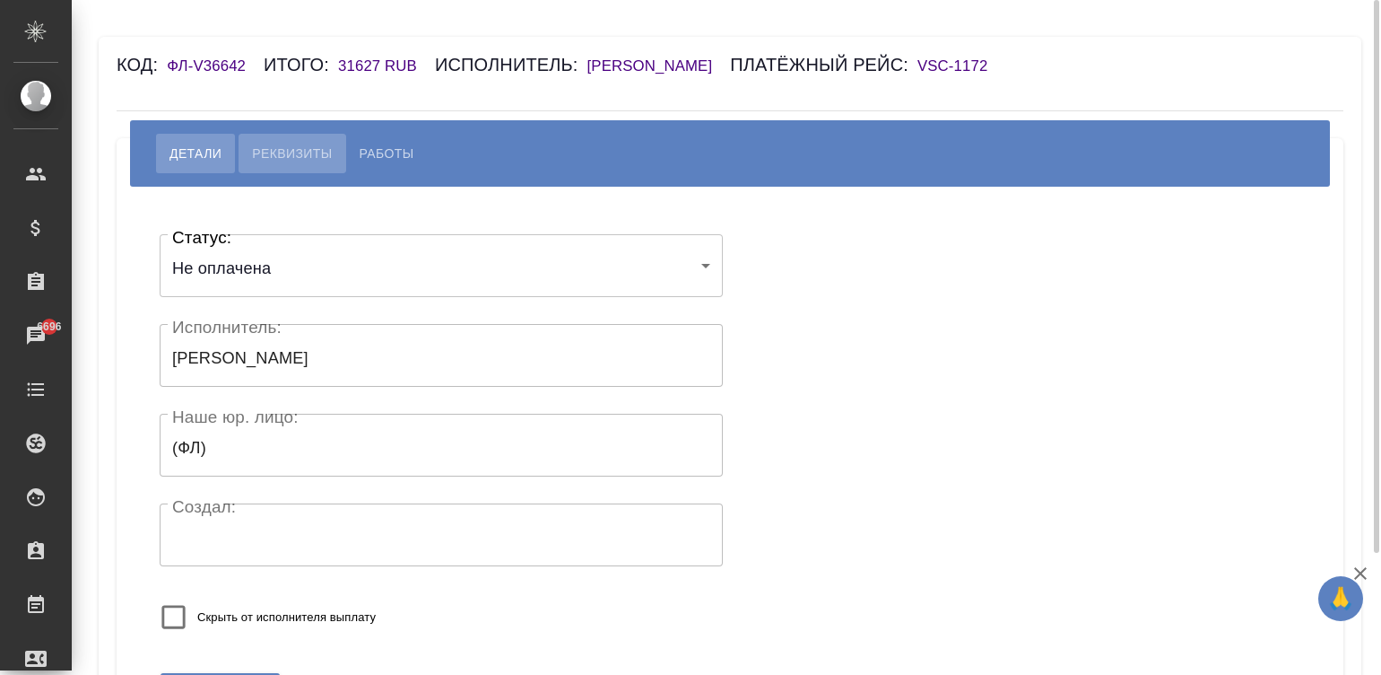
click at [285, 144] on span "Реквизиты" at bounding box center [292, 154] width 80 height 22
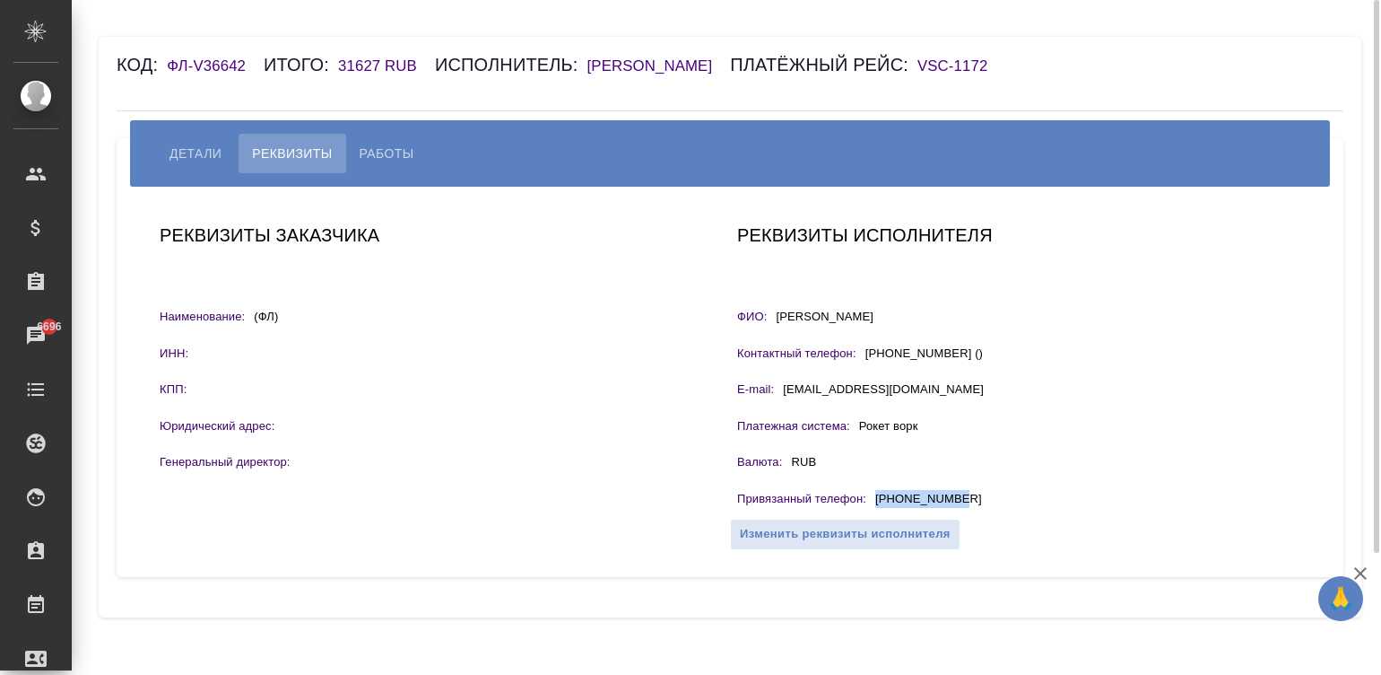
drag, startPoint x: 957, startPoint y: 491, endPoint x: 876, endPoint y: 502, distance: 81.6
click at [876, 502] on div "Привязанный телефон : [PHONE_NUMBER]" at bounding box center [1018, 501] width 563 height 22
copy p "[PHONE_NUMBER]"
